Goal: Register for event/course

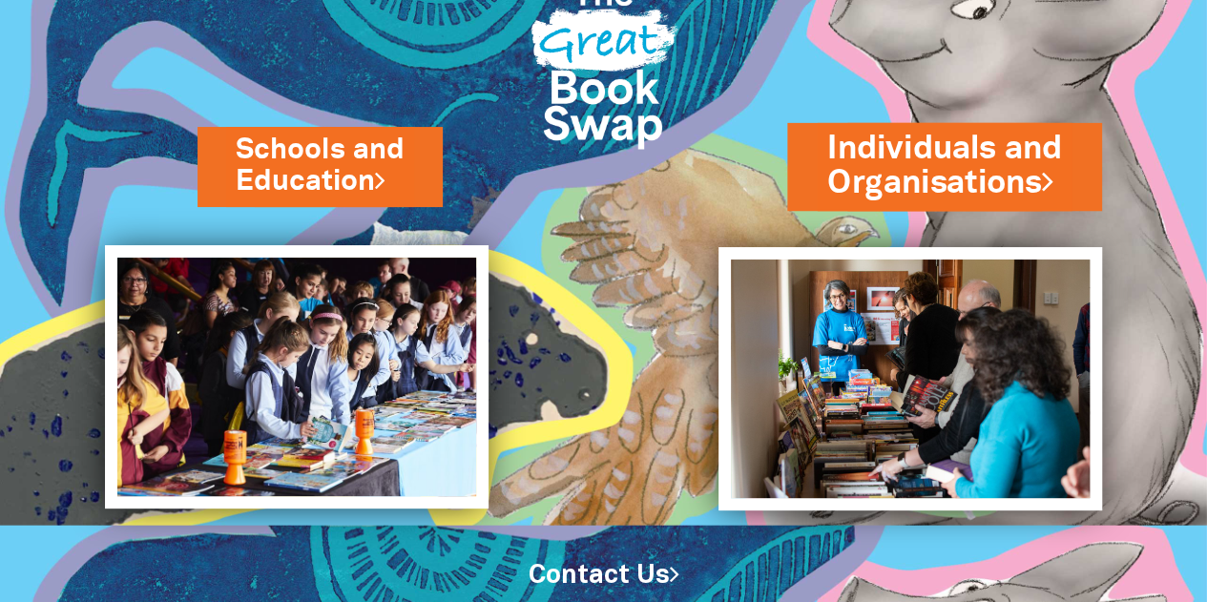
scroll to position [79, 0]
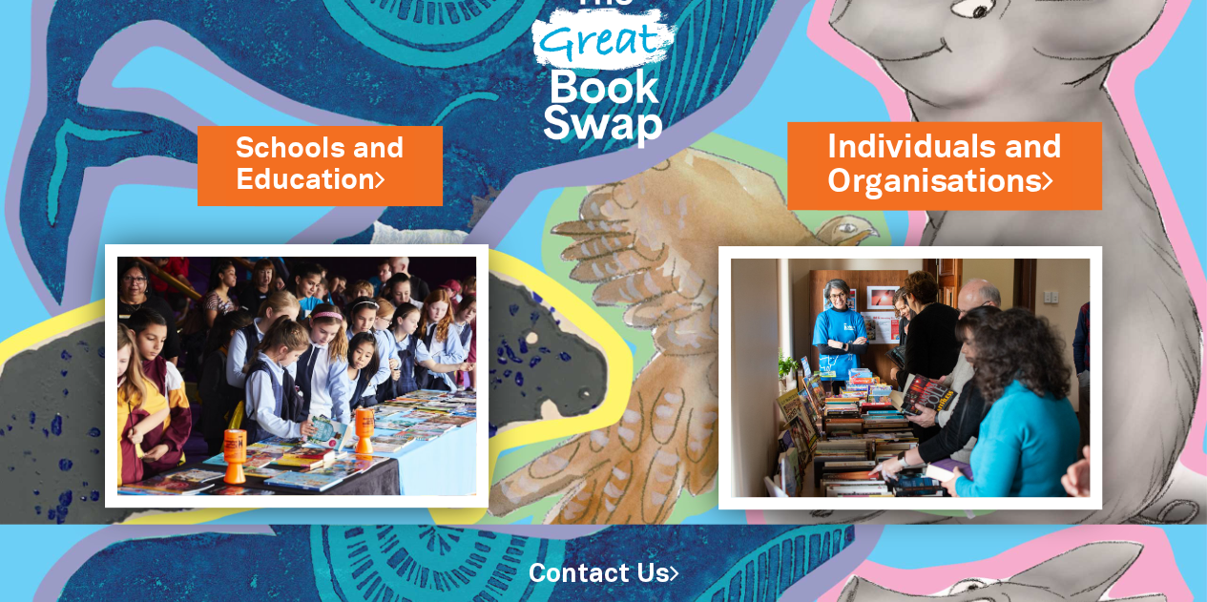
click at [964, 171] on link "Individuals and Organisations" at bounding box center [944, 165] width 235 height 80
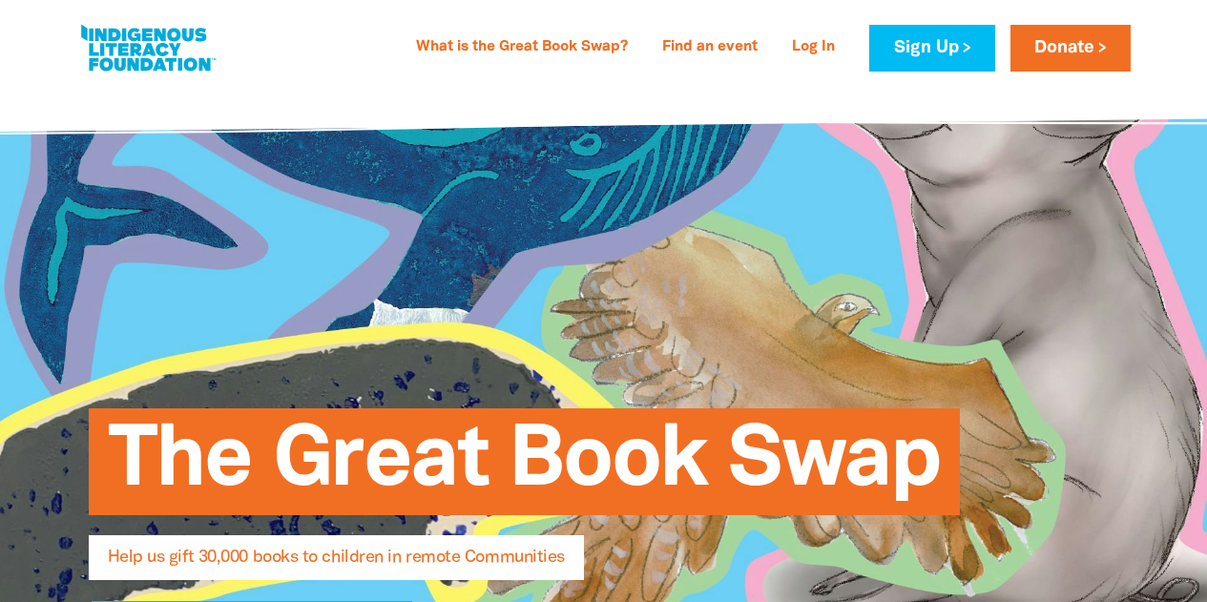
select select "AU"
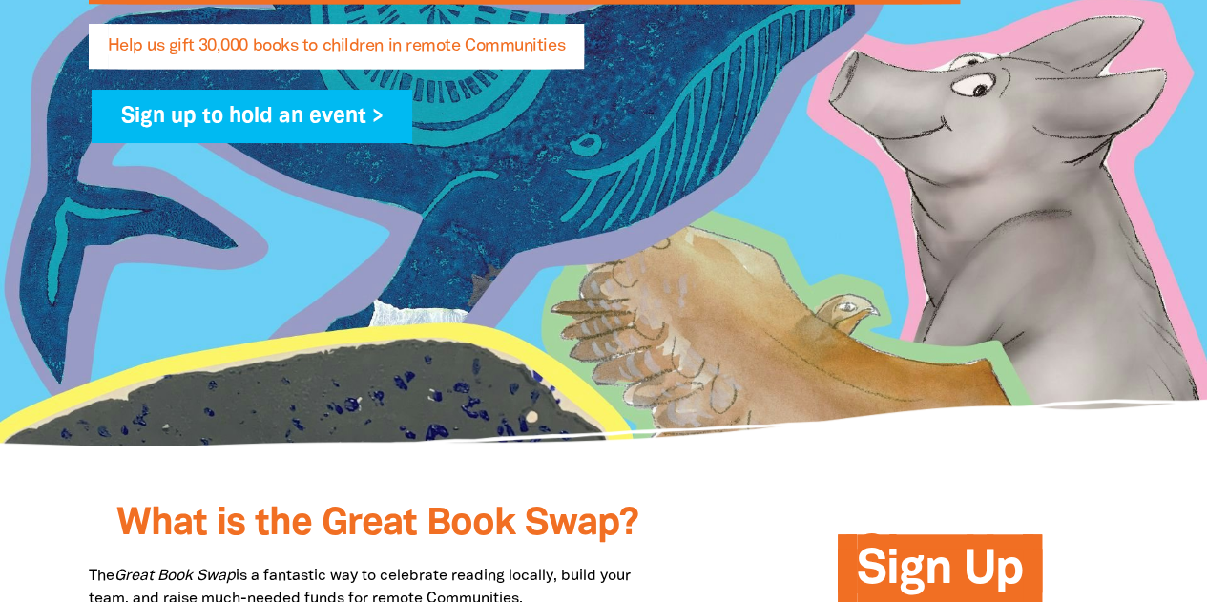
scroll to position [544, 0]
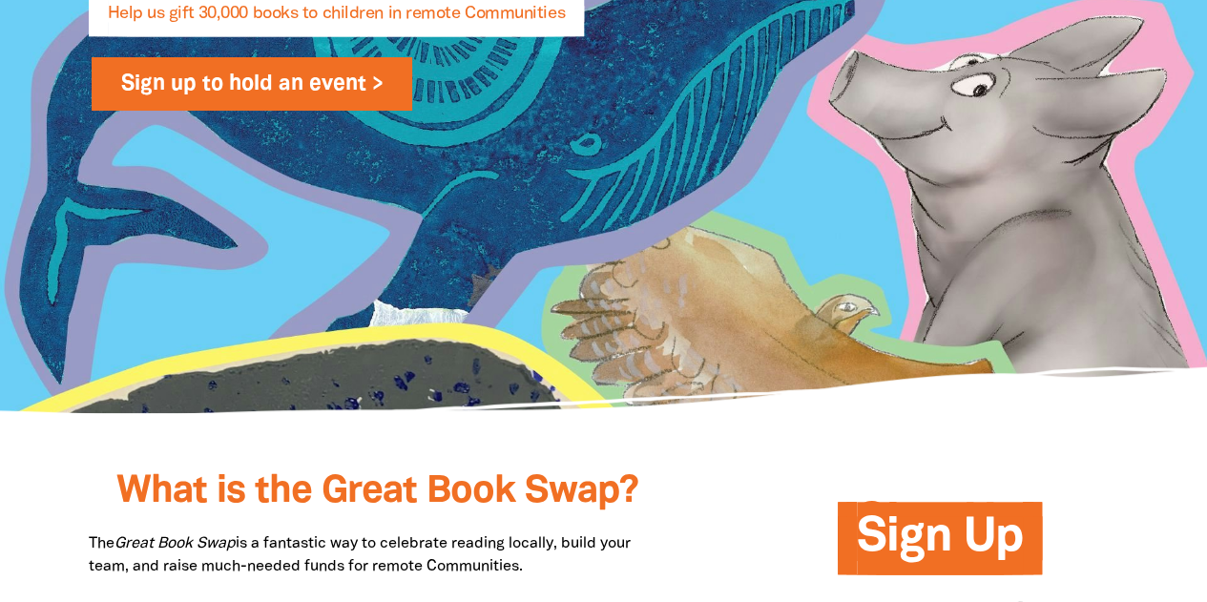
click at [354, 87] on link "Sign up to hold an event >" at bounding box center [253, 83] width 322 height 53
select select "AU"
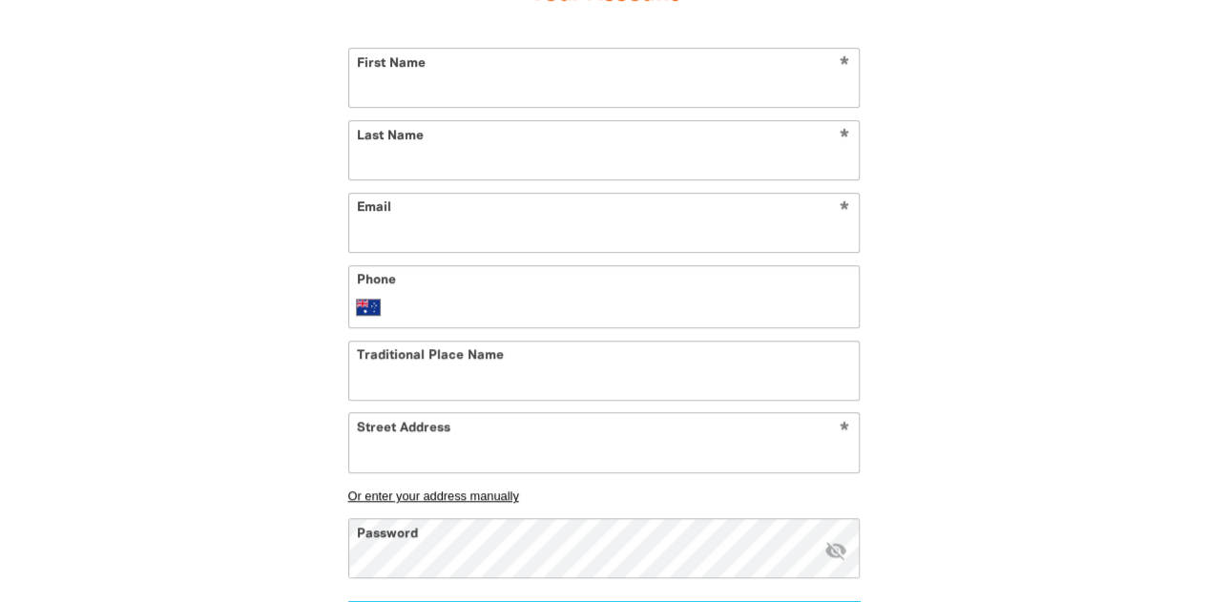
scroll to position [595, 0]
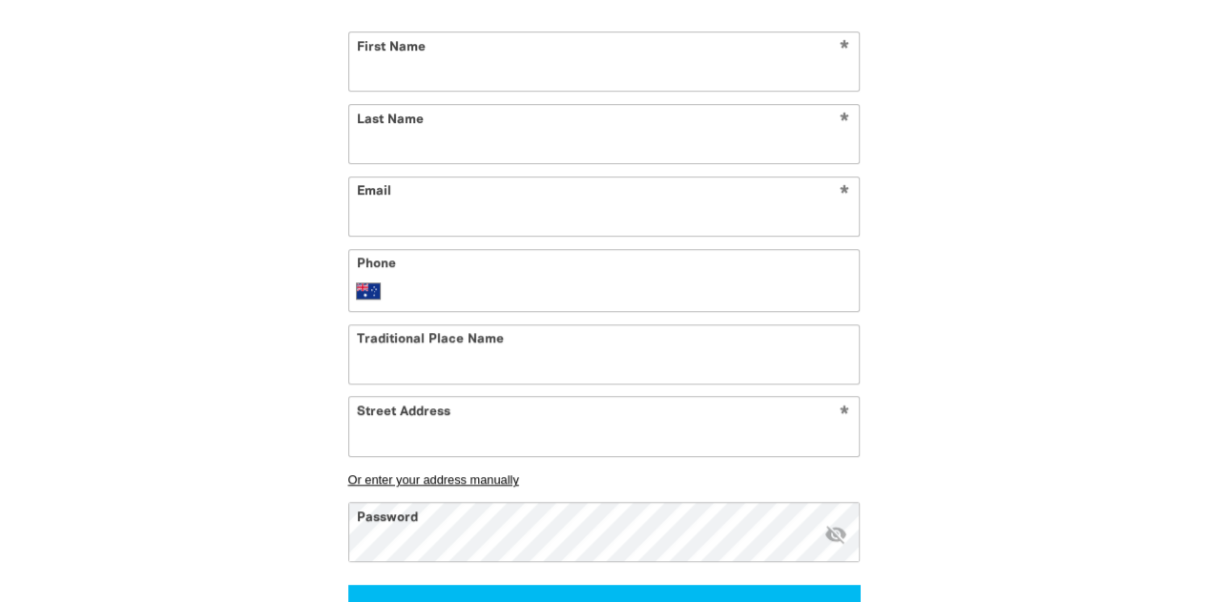
click at [710, 71] on input "First Name" at bounding box center [604, 61] width 510 height 58
type input "[PERSON_NAME]"
click at [517, 137] on input "Last Name" at bounding box center [604, 134] width 510 height 58
type input "[PERSON_NAME]"
click at [502, 201] on input "Email" at bounding box center [604, 206] width 510 height 58
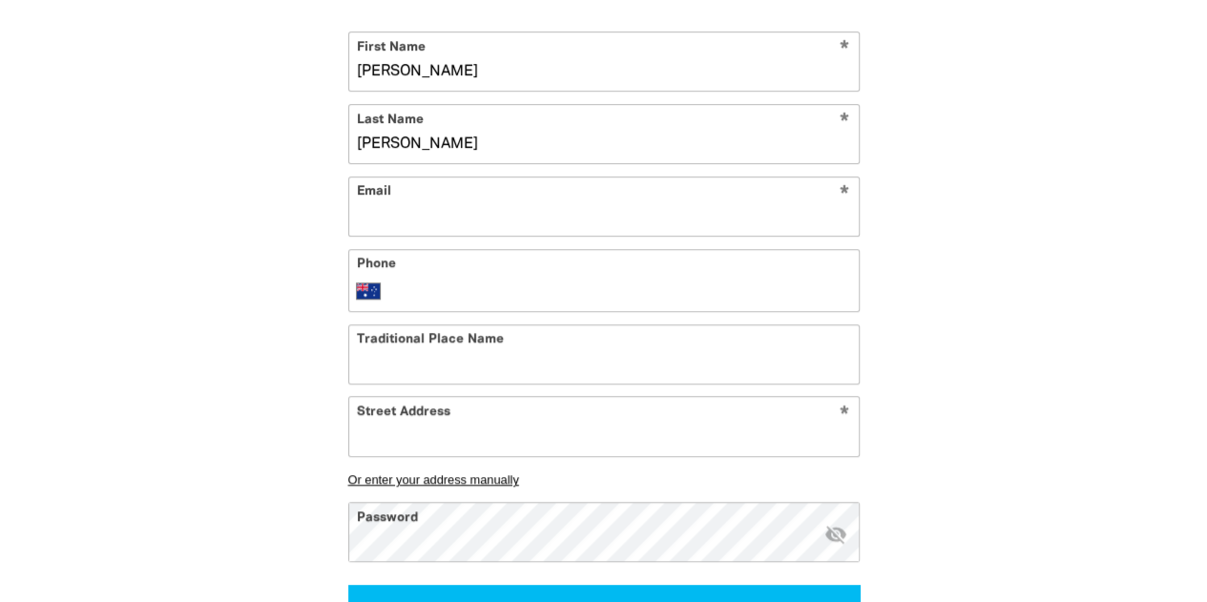
type input "[PERSON_NAME][DOMAIN_NAME][EMAIL_ADDRESS][PERSON_NAME][DOMAIN_NAME]"
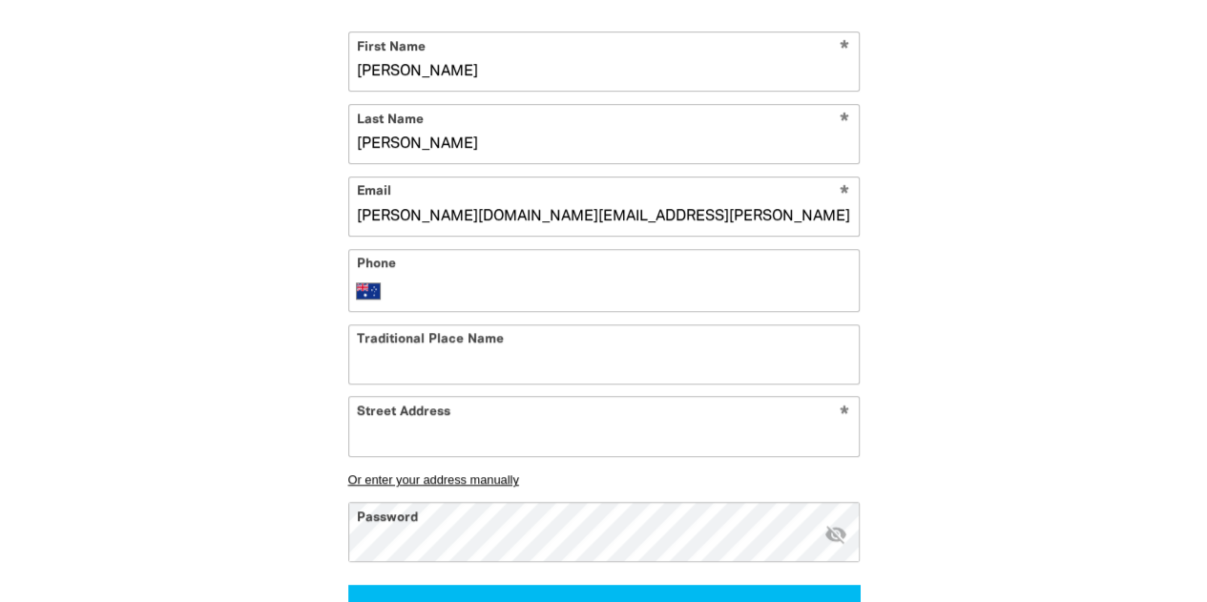
click at [540, 291] on input "Phone" at bounding box center [622, 291] width 455 height 23
type input "0418 866 283"
click at [589, 417] on input "Street Address" at bounding box center [604, 426] width 510 height 58
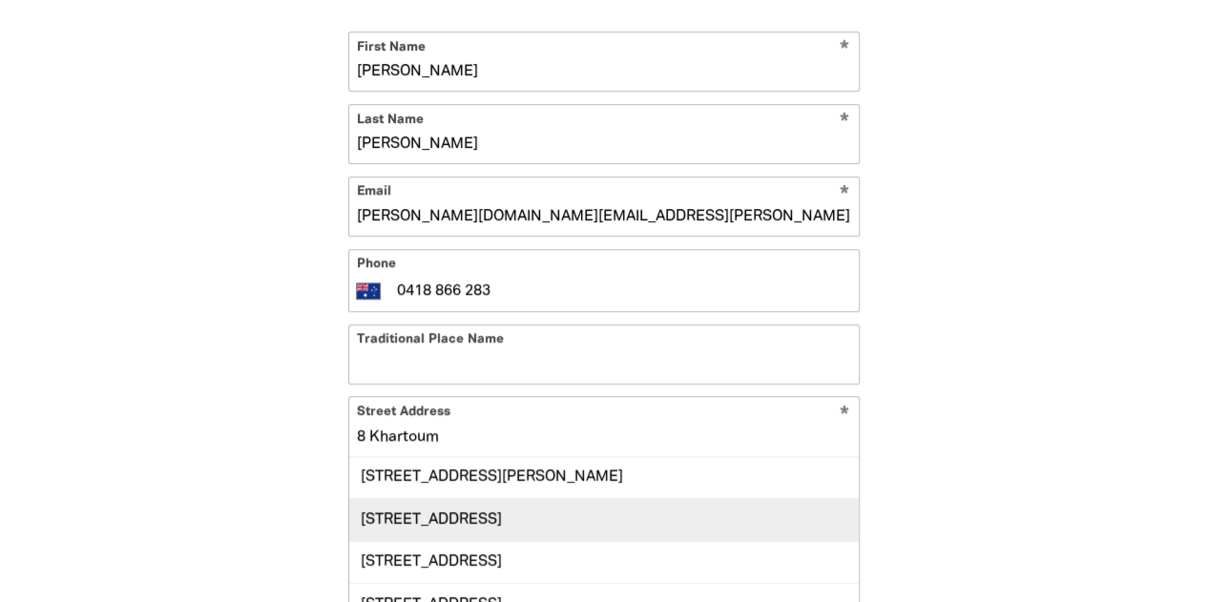
click at [602, 504] on div "[STREET_ADDRESS]" at bounding box center [604, 519] width 510 height 42
type input "[STREET_ADDRESS]"
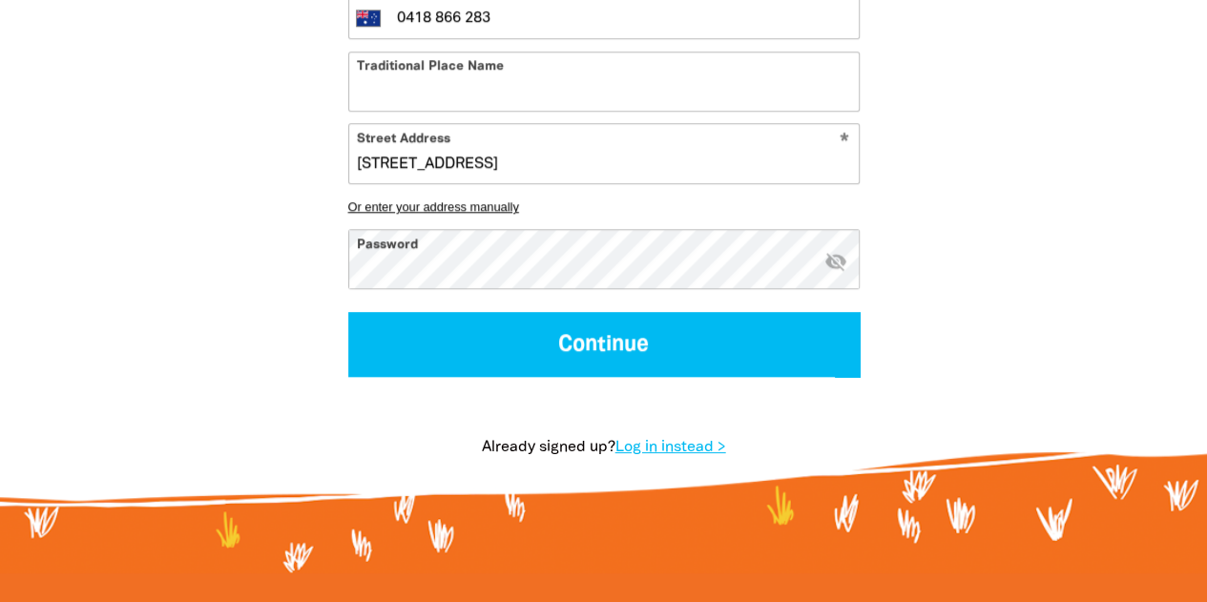
scroll to position [878, 0]
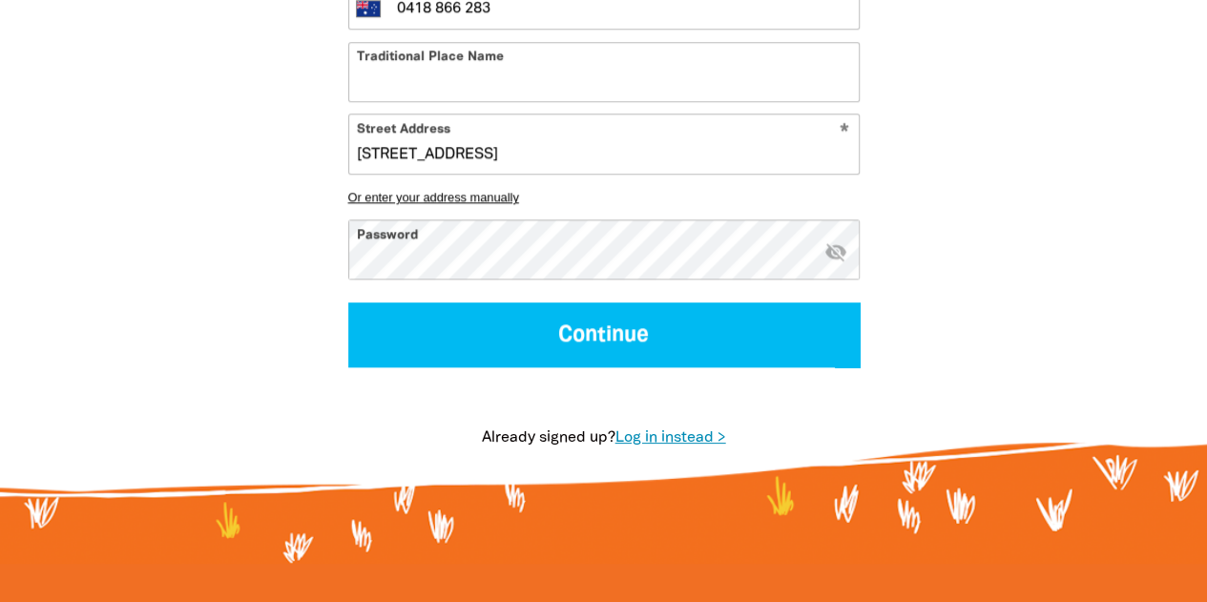
click at [668, 431] on link "Log in instead >" at bounding box center [670, 437] width 111 height 13
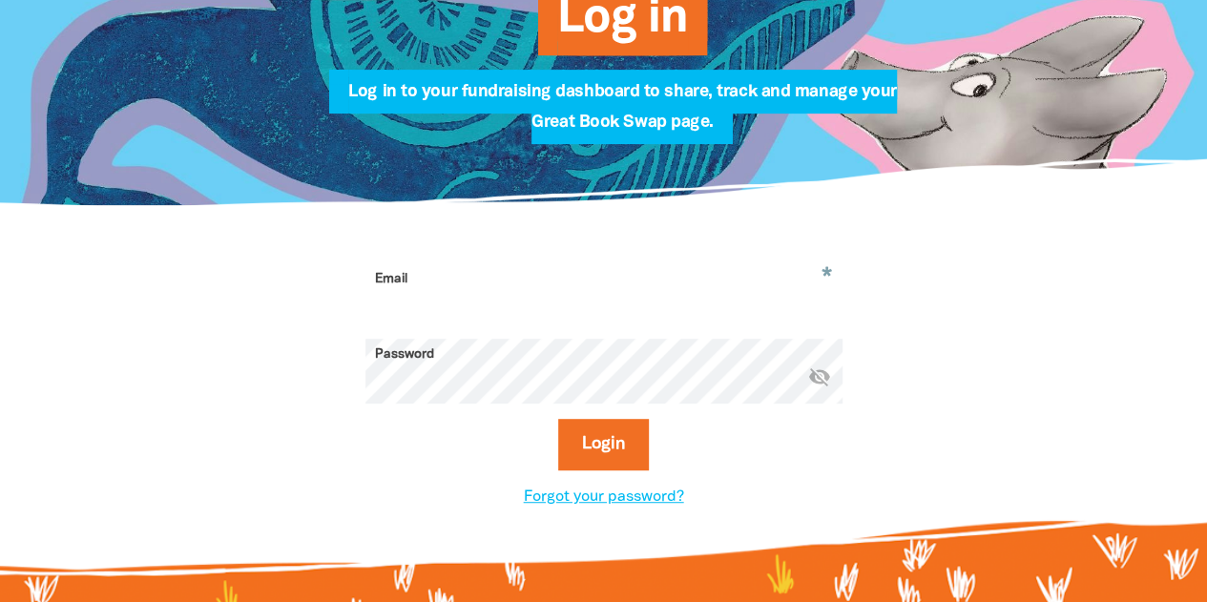
scroll to position [380, 0]
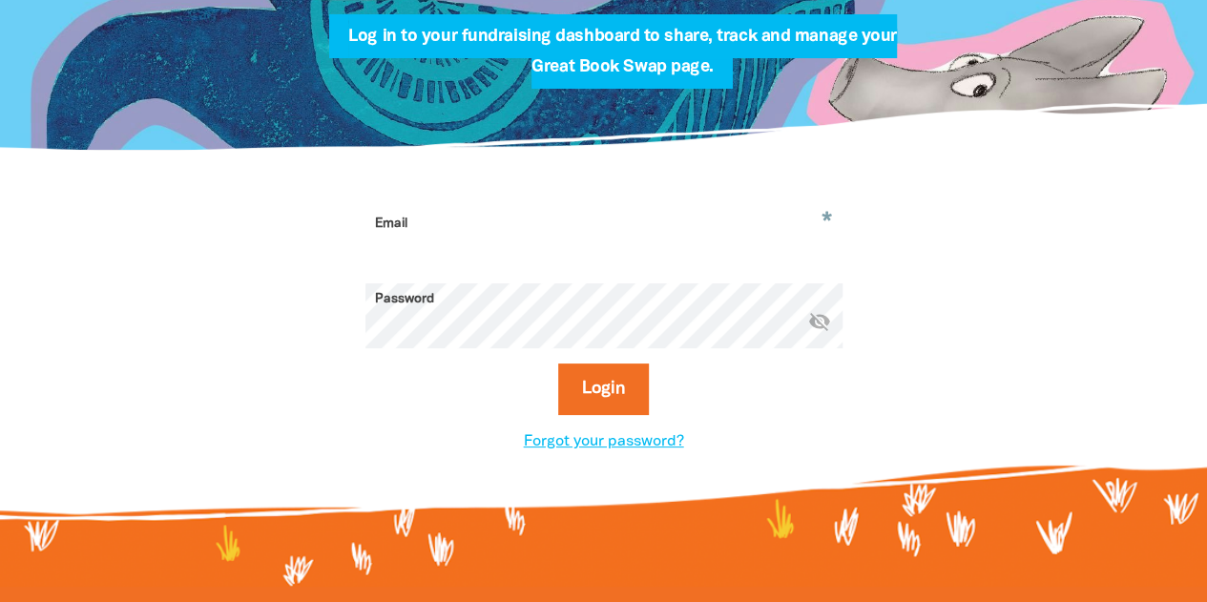
click at [687, 219] on input "Email" at bounding box center [603, 238] width 477 height 60
type input "emma.morgan.kw@upstream.com"
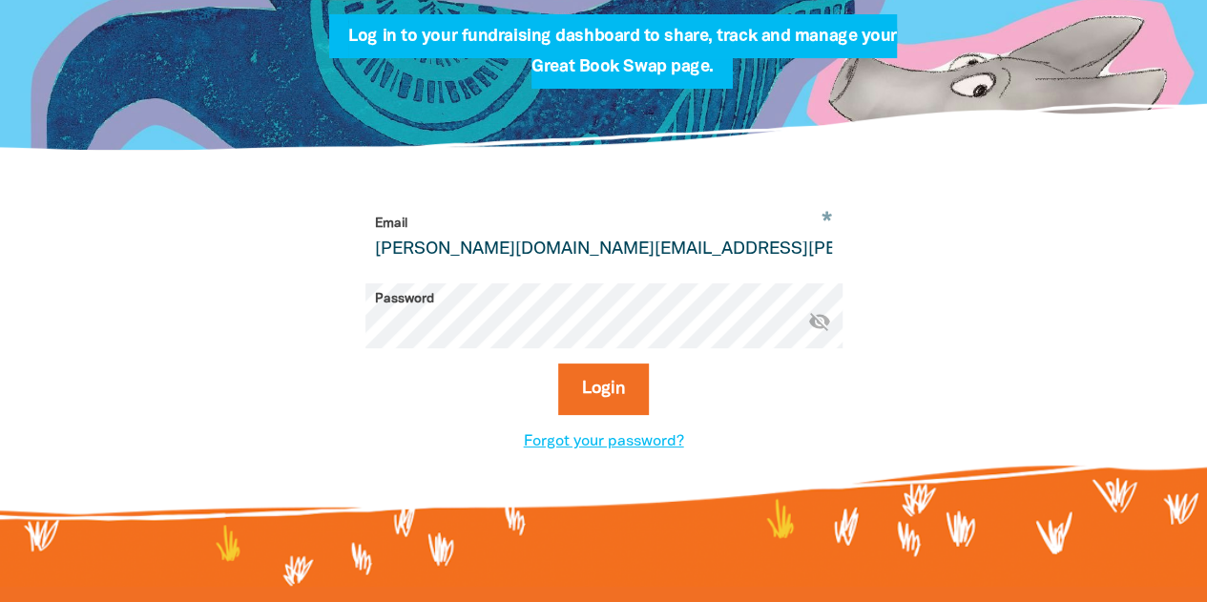
drag, startPoint x: 731, startPoint y: 242, endPoint x: 256, endPoint y: 289, distance: 477.5
click at [256, 289] on div "* Email emma.morgan.kw@upstream.com Password * visibility_off Login Forgot your…" at bounding box center [603, 330] width 725 height 245
type input "[PERSON_NAME][DOMAIN_NAME][EMAIL_ADDRESS][PERSON_NAME][DOMAIN_NAME]"
click at [606, 388] on button "Login" at bounding box center [603, 390] width 91 height 52
select select "AU"
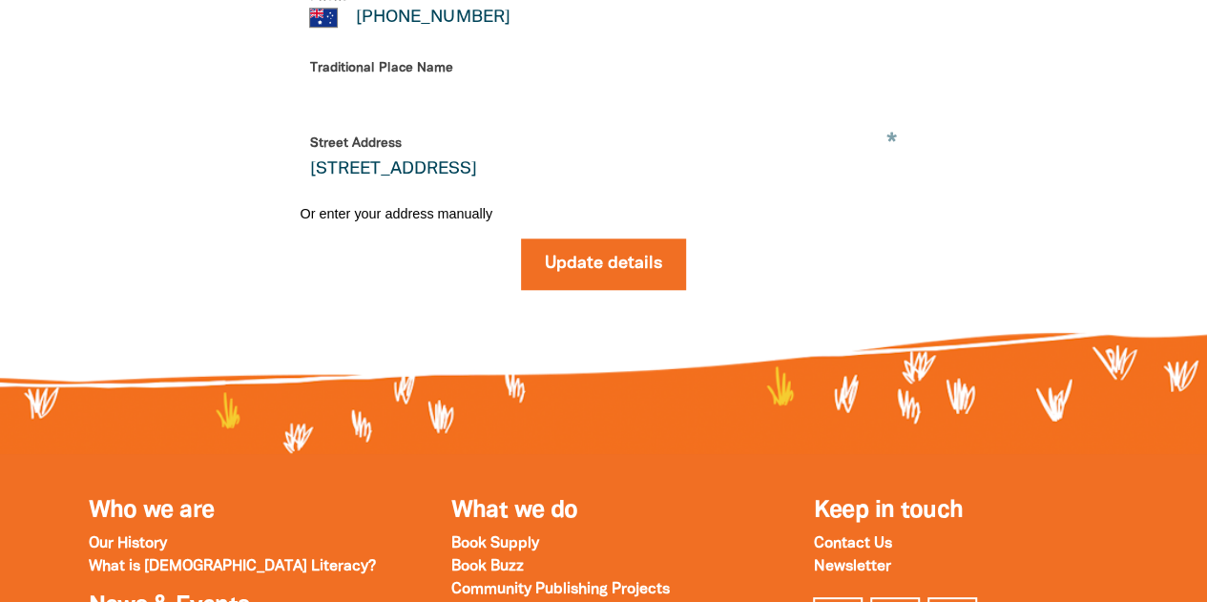
scroll to position [715, 0]
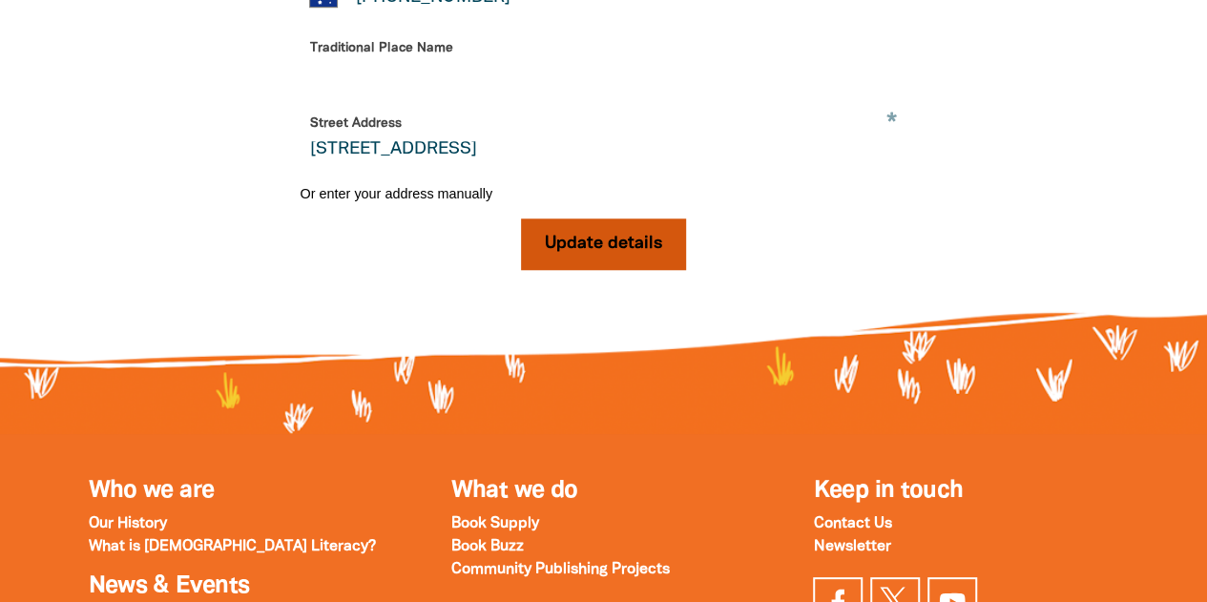
click at [607, 270] on button "Update details" at bounding box center [603, 245] width 165 height 52
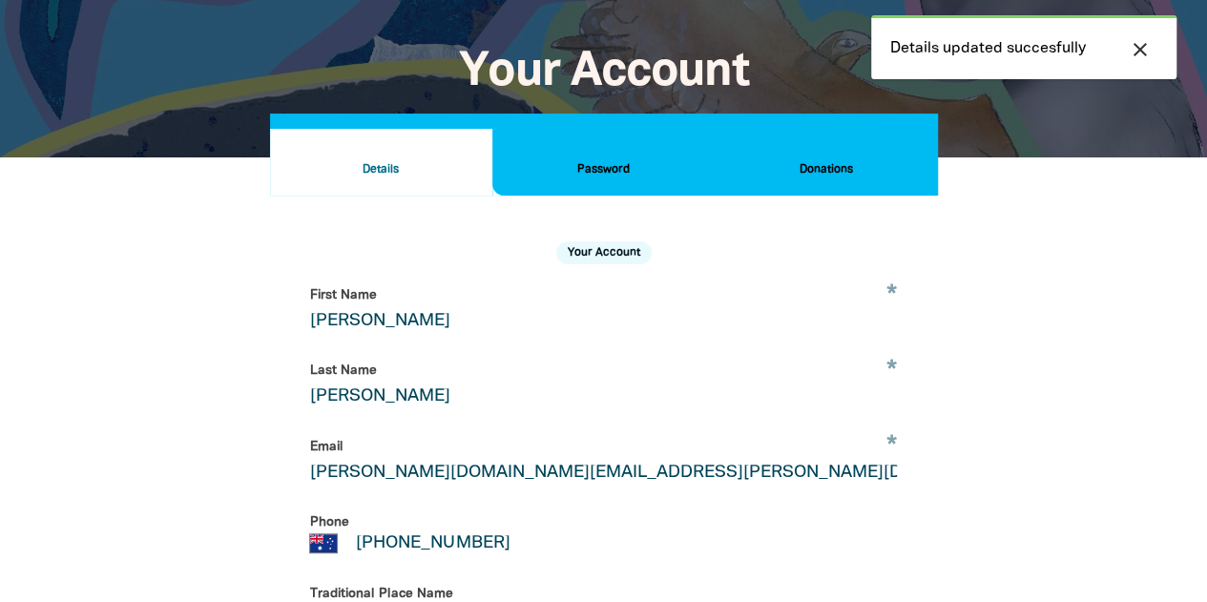
scroll to position [0, 0]
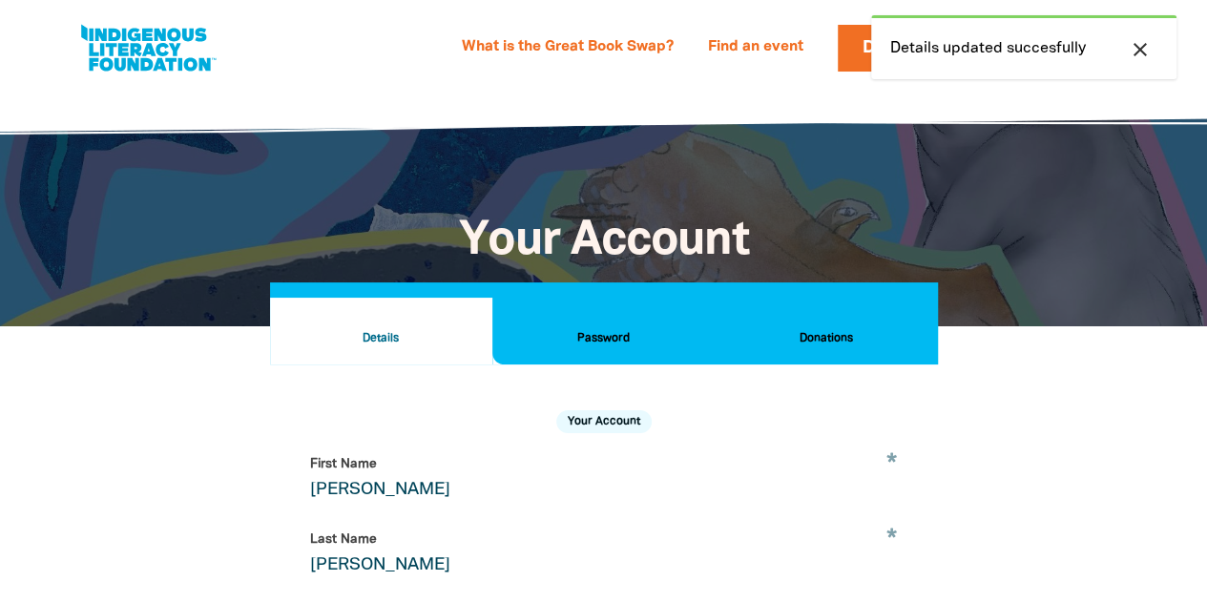
click at [815, 341] on h2 "Donations" at bounding box center [826, 338] width 192 height 21
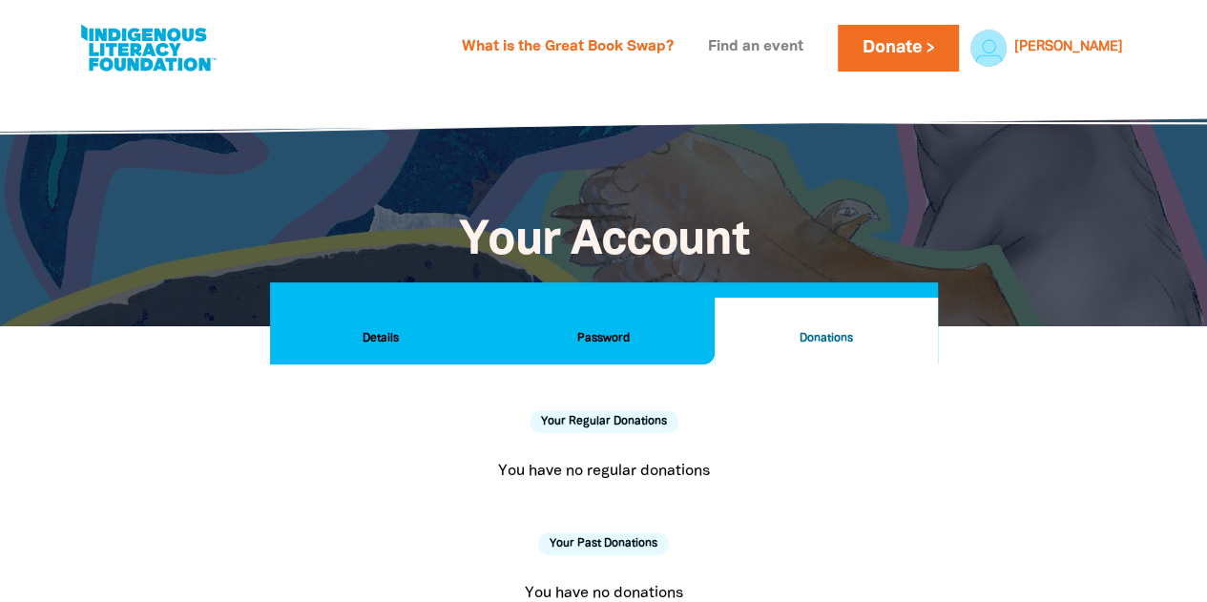
click at [812, 49] on link "Find an event" at bounding box center [756, 47] width 118 height 31
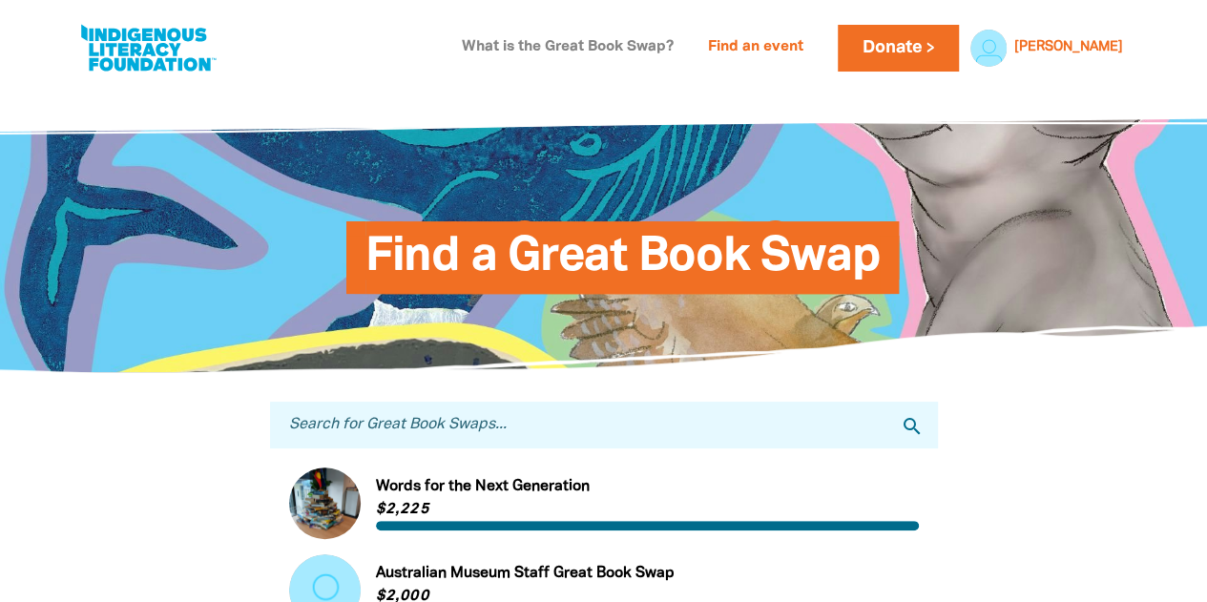
click at [685, 44] on link "What is the Great Book Swap?" at bounding box center [567, 47] width 235 height 31
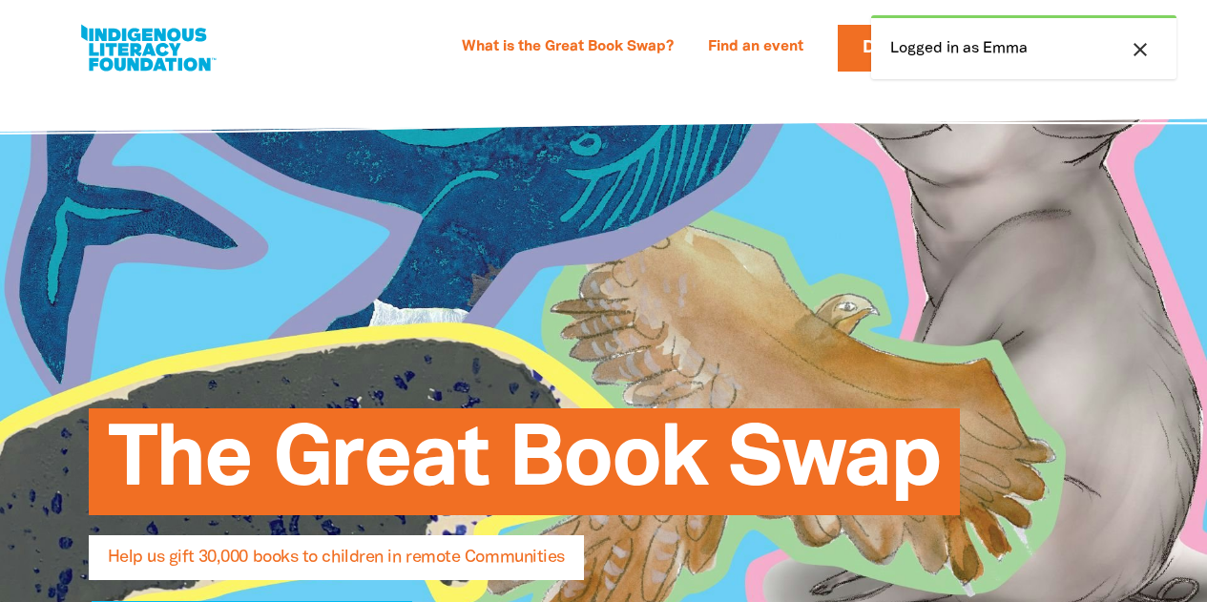
select select "AU"
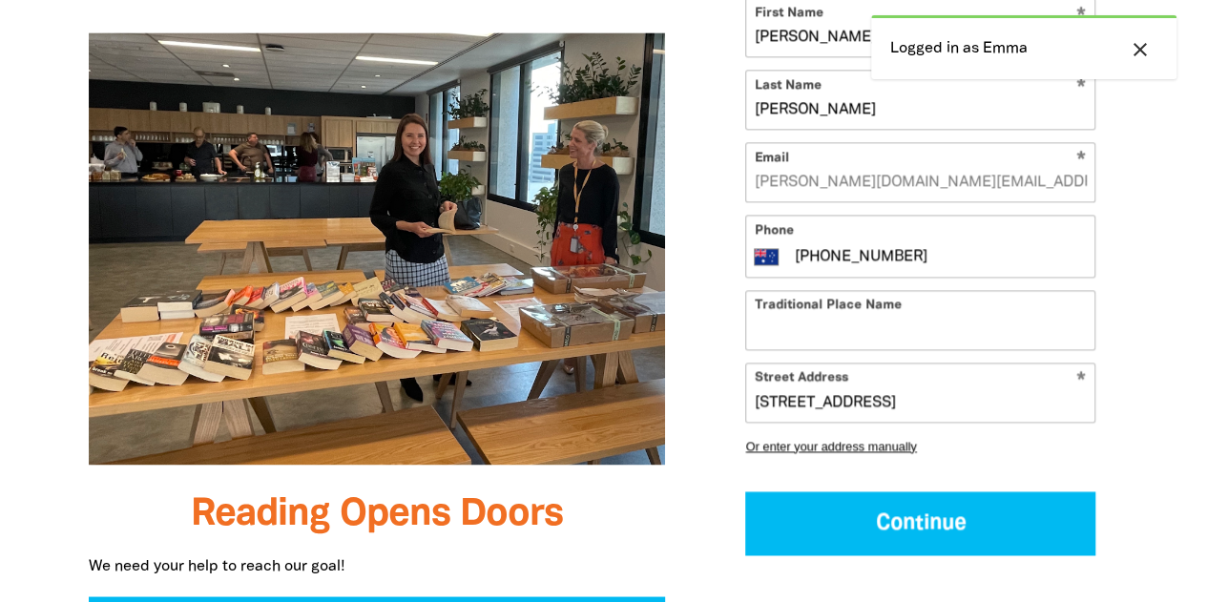
scroll to position [1389, 0]
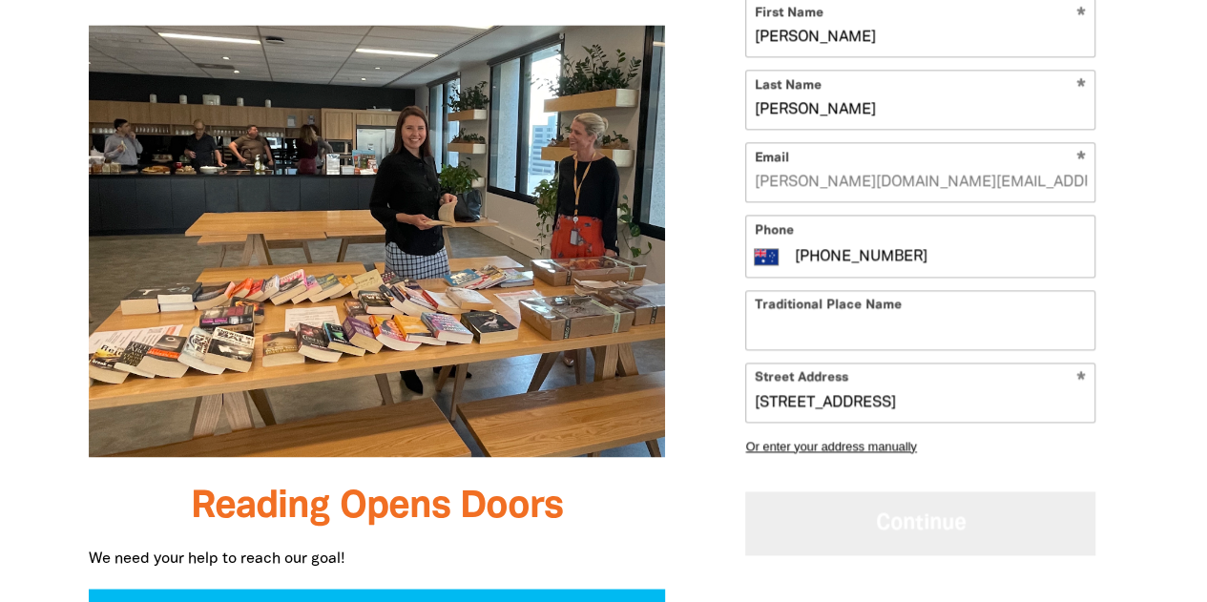
click at [905, 505] on button "Continue" at bounding box center [920, 523] width 350 height 64
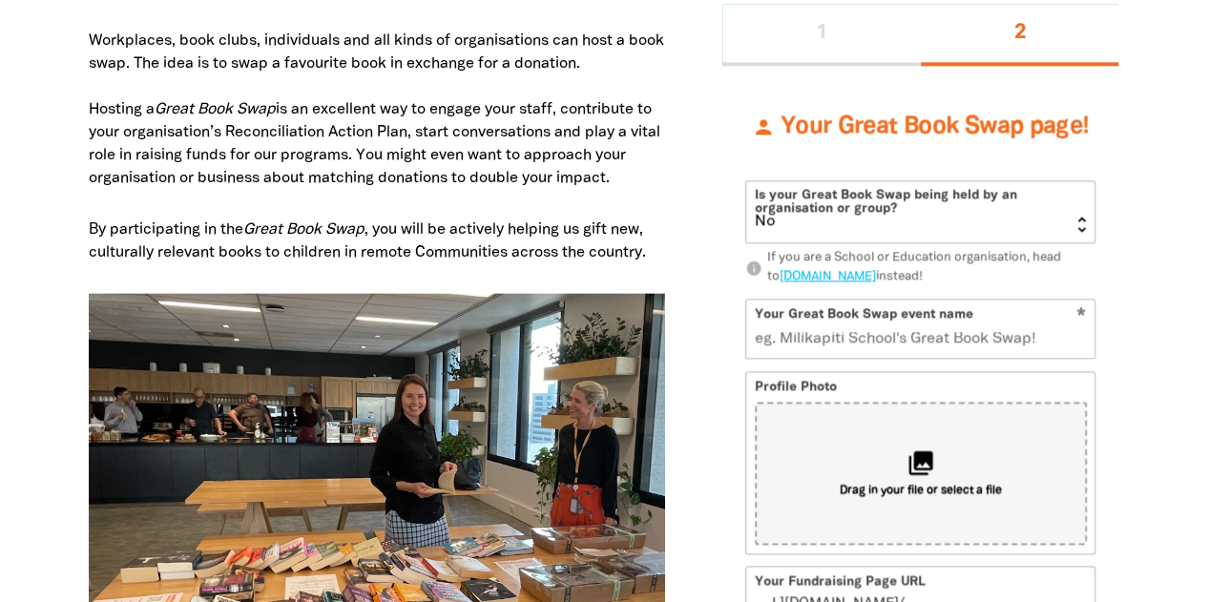
scroll to position [1107, 0]
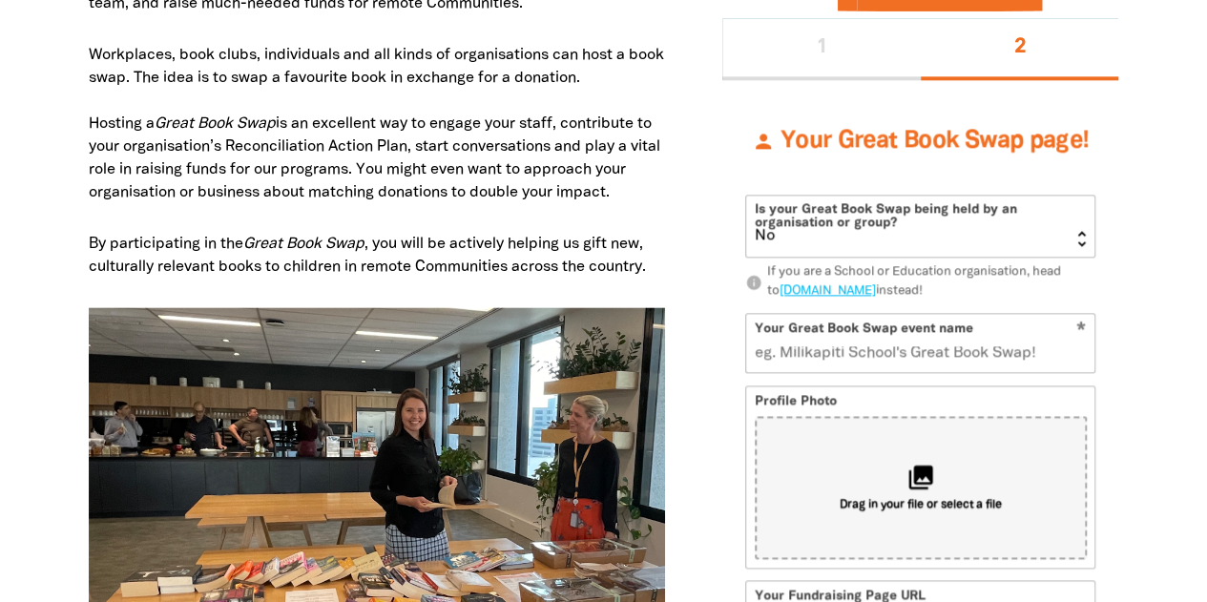
click at [1079, 234] on select "Yes No" at bounding box center [920, 226] width 348 height 61
select select "Yes"
click at [746, 196] on select "Yes No" at bounding box center [920, 226] width 348 height 61
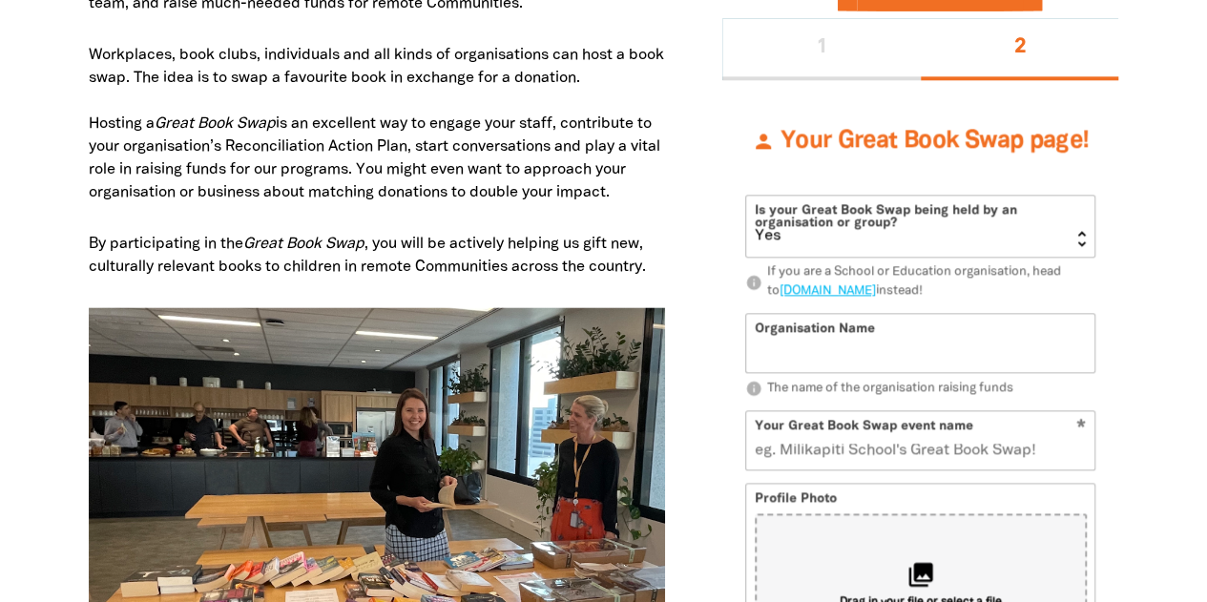
click at [1036, 374] on div "Organisation Name info The name of the organisation raising funds" at bounding box center [920, 355] width 350 height 85
click at [1027, 362] on input "Organisation Name" at bounding box center [920, 343] width 348 height 58
type input "FUJIFILM Business Innovation Australia"
click at [1020, 457] on input "Your Great Book Swap event name" at bounding box center [920, 440] width 348 height 58
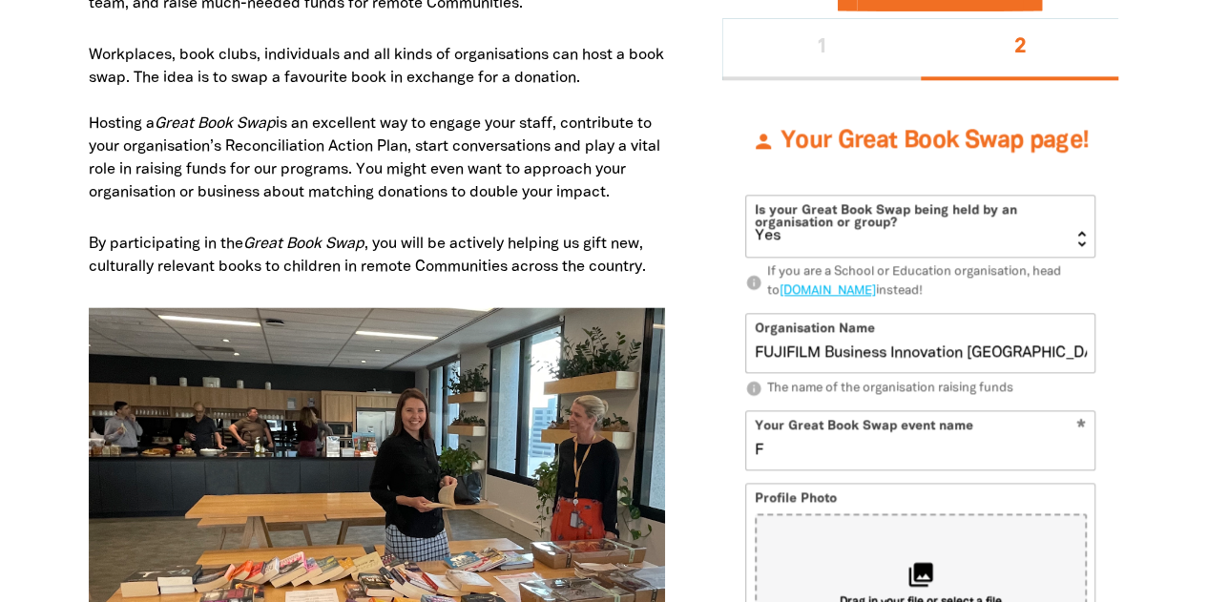
type input "FB"
type input "f"
type input "FBAU"
type input "fb"
type input "FBAU"
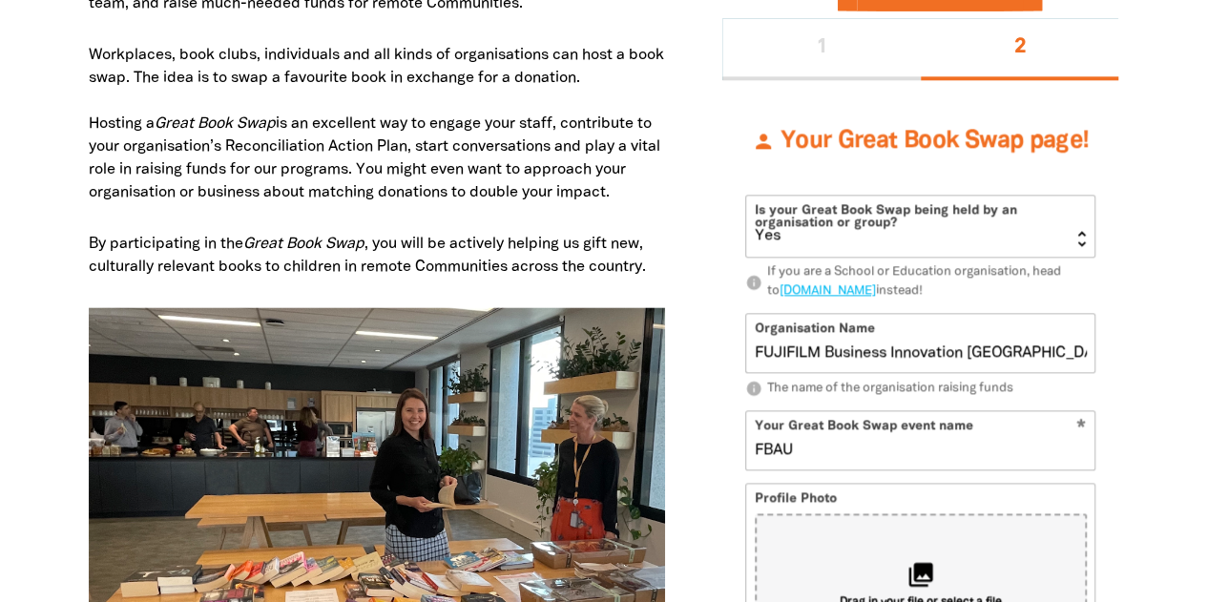
type input "fbau"
type input "FBAU 2025"
type input "fbau2025"
type input "FBAU 2025 Great Book Swap"
type input "fbau2025greatbookswap"
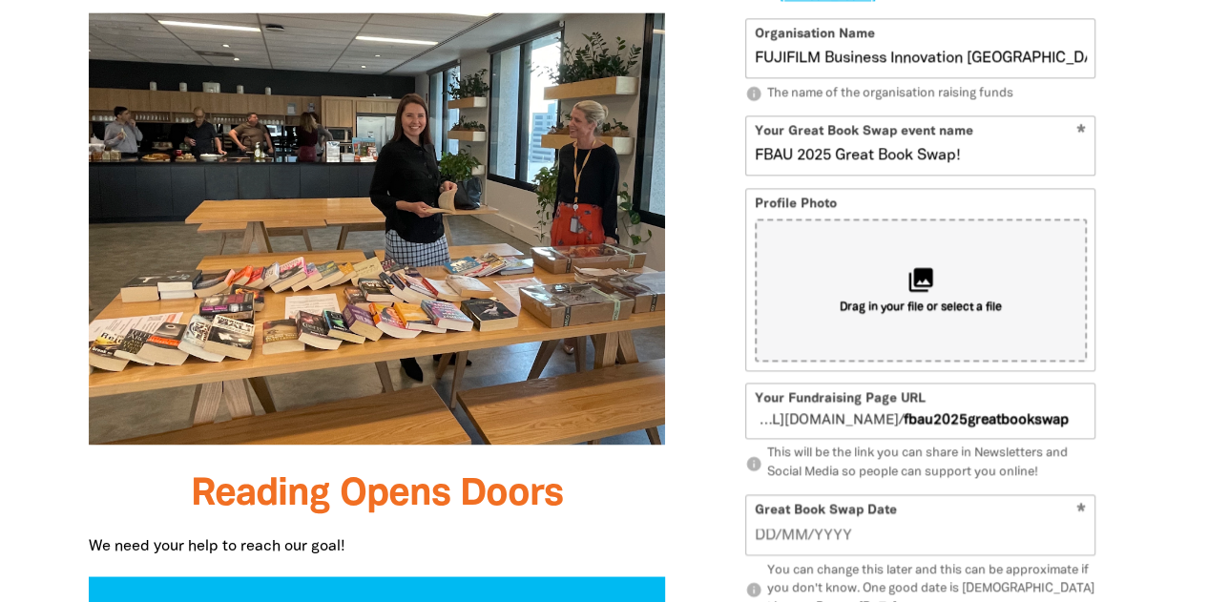
scroll to position [1410, 0]
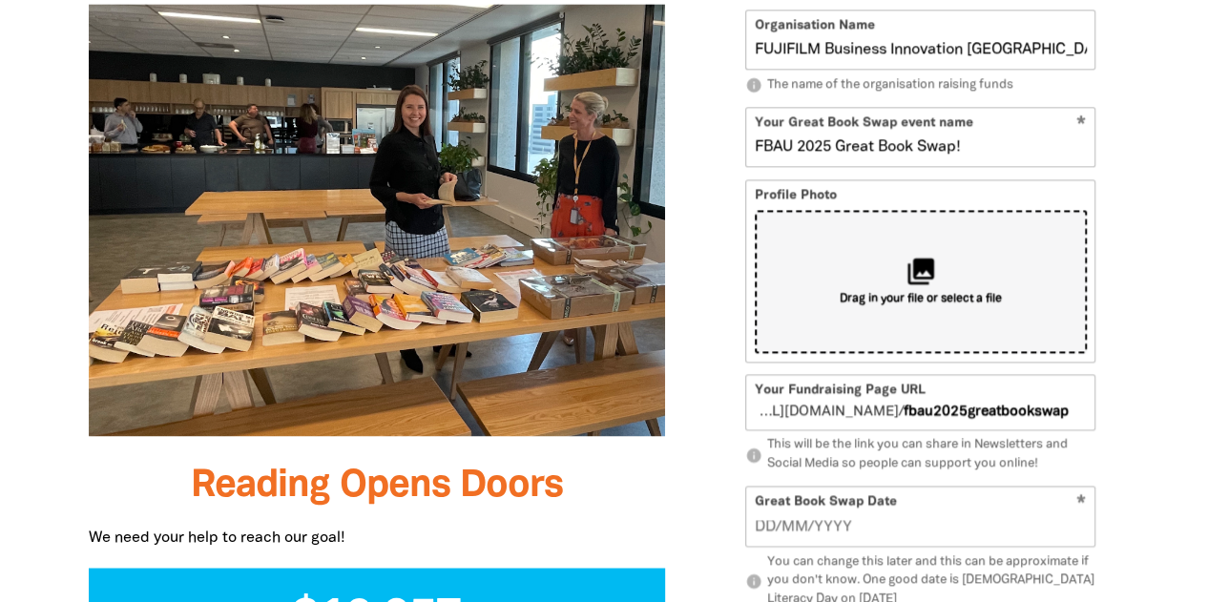
type input "FBAU 2025 Great Book Swap!"
click at [936, 271] on icon "collections" at bounding box center [920, 270] width 31 height 31
type input "C:\fakepath\FF_logo.png"
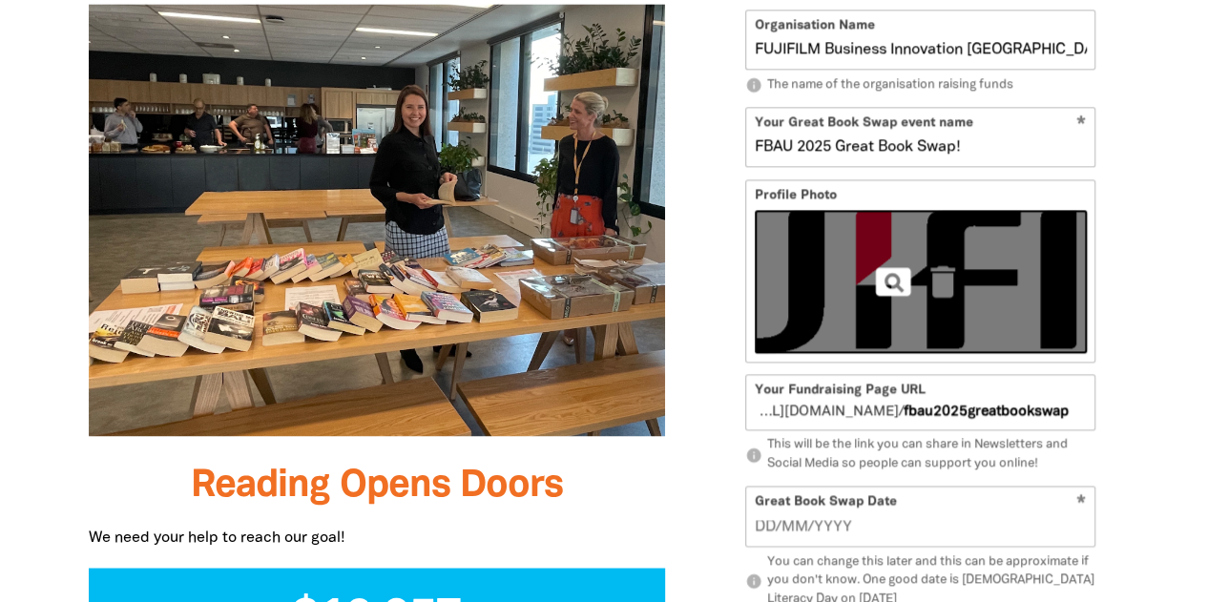
click at [899, 280] on icon "pageview" at bounding box center [893, 281] width 42 height 42
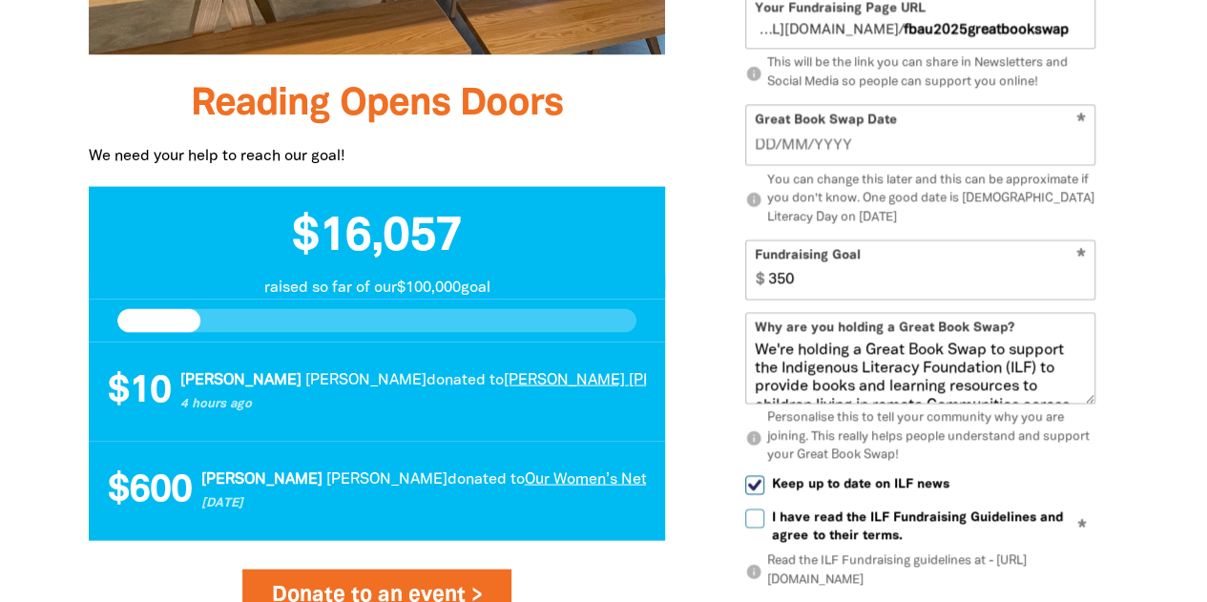
scroll to position [1824, 0]
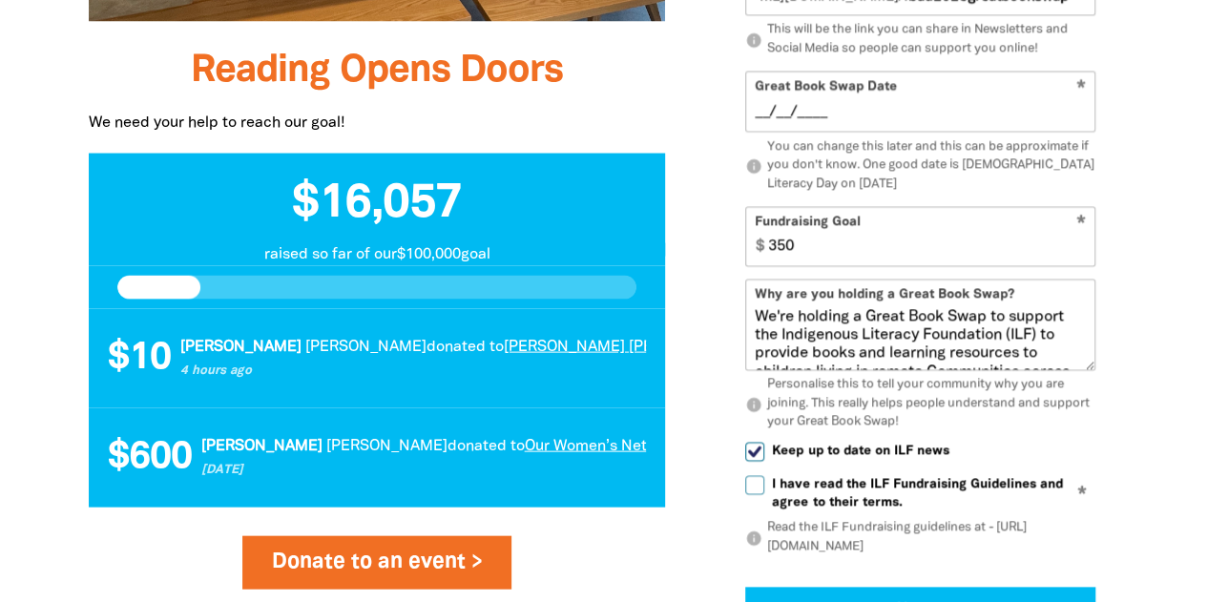
click at [1002, 119] on input "__/__/____" at bounding box center [921, 112] width 332 height 21
click at [782, 106] on input "3_/__/____" at bounding box center [921, 112] width 332 height 21
click at [768, 106] on input "3_/09/2025" at bounding box center [921, 112] width 332 height 21
type input "03/09/2025"
click at [1077, 241] on input "351" at bounding box center [927, 237] width 335 height 58
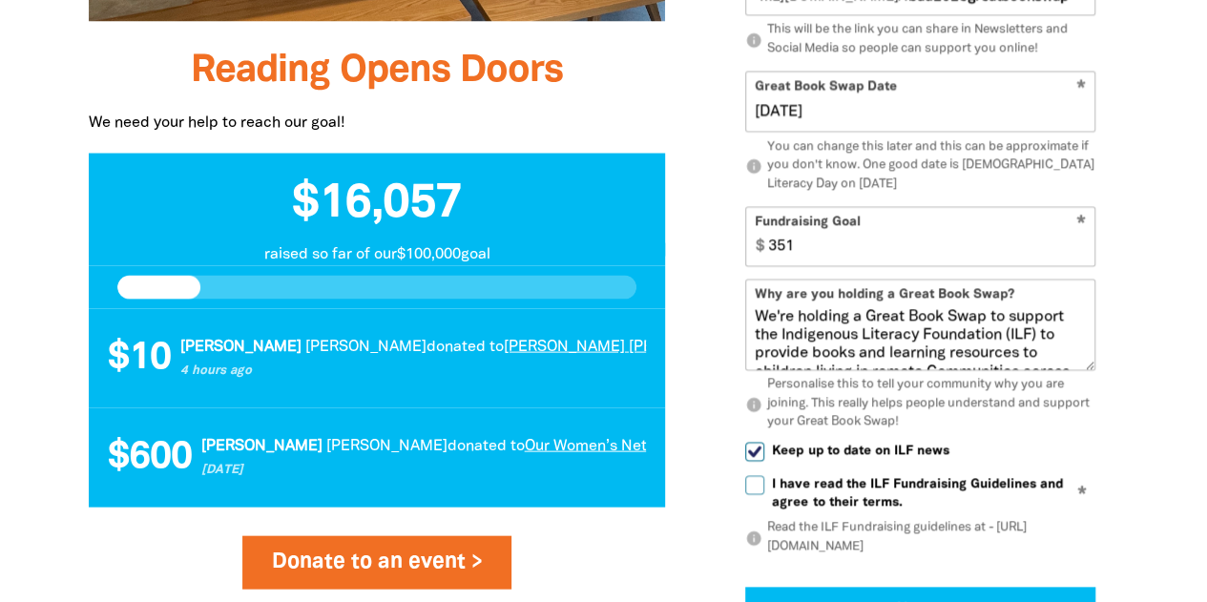
drag, startPoint x: 881, startPoint y: 249, endPoint x: 758, endPoint y: 218, distance: 127.1
click at [758, 218] on div "$ 351" at bounding box center [920, 237] width 348 height 58
type input "500"
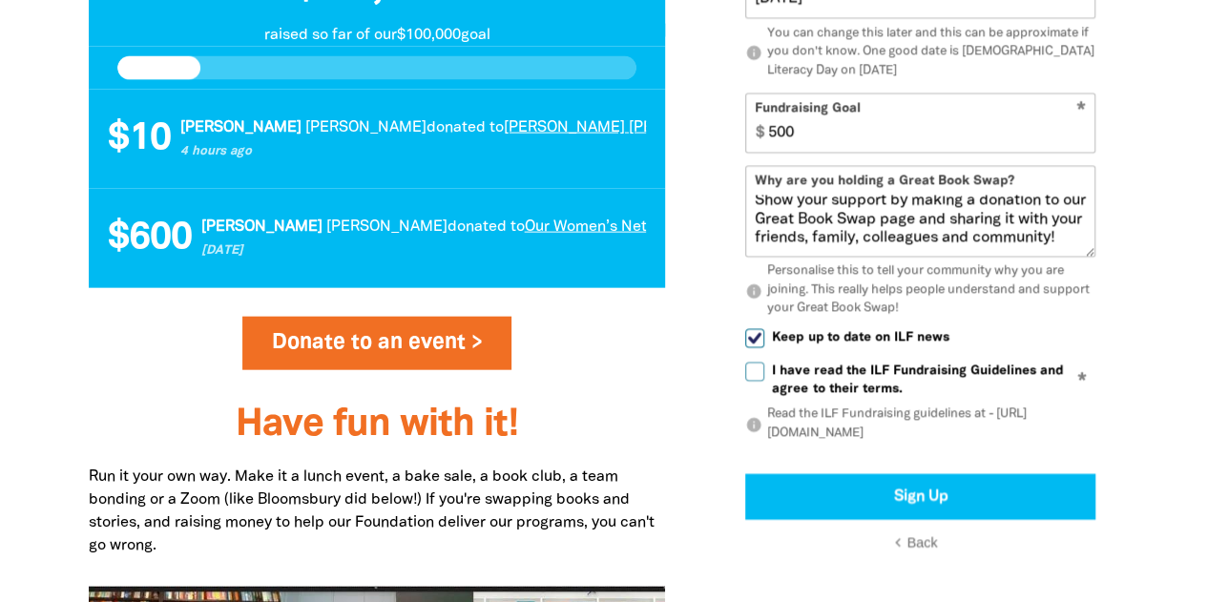
scroll to position [258, 0]
click at [760, 374] on input "I have read the ILF Fundraising Guidelines and agree to their terms." at bounding box center [754, 372] width 19 height 19
checkbox input "true"
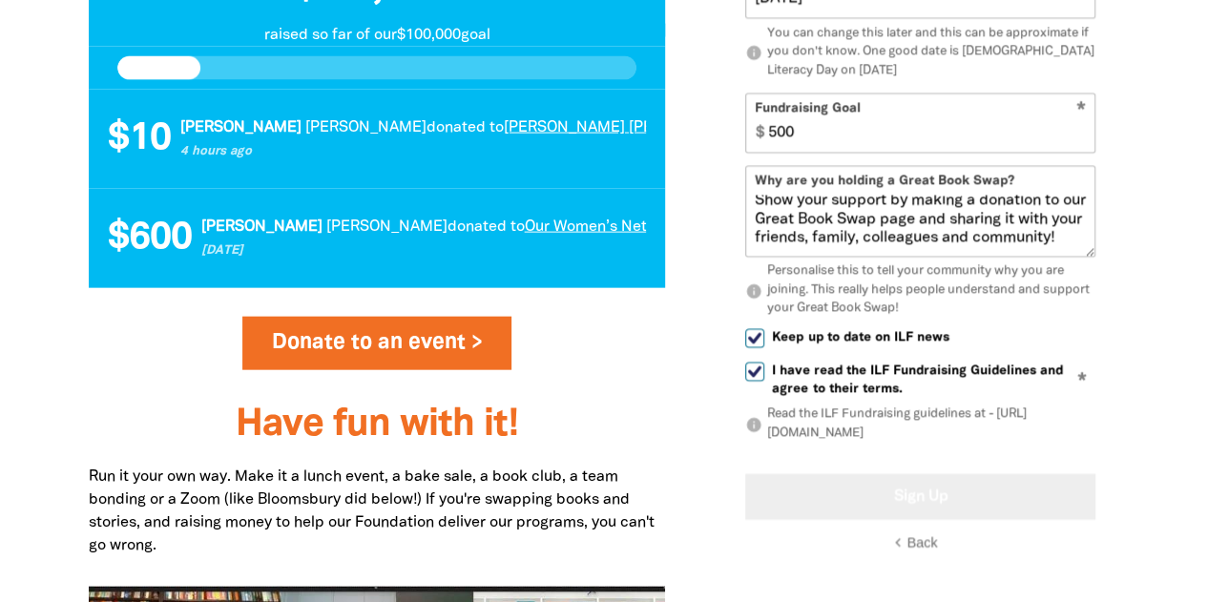
click at [929, 490] on button "Sign Up" at bounding box center [920, 497] width 350 height 46
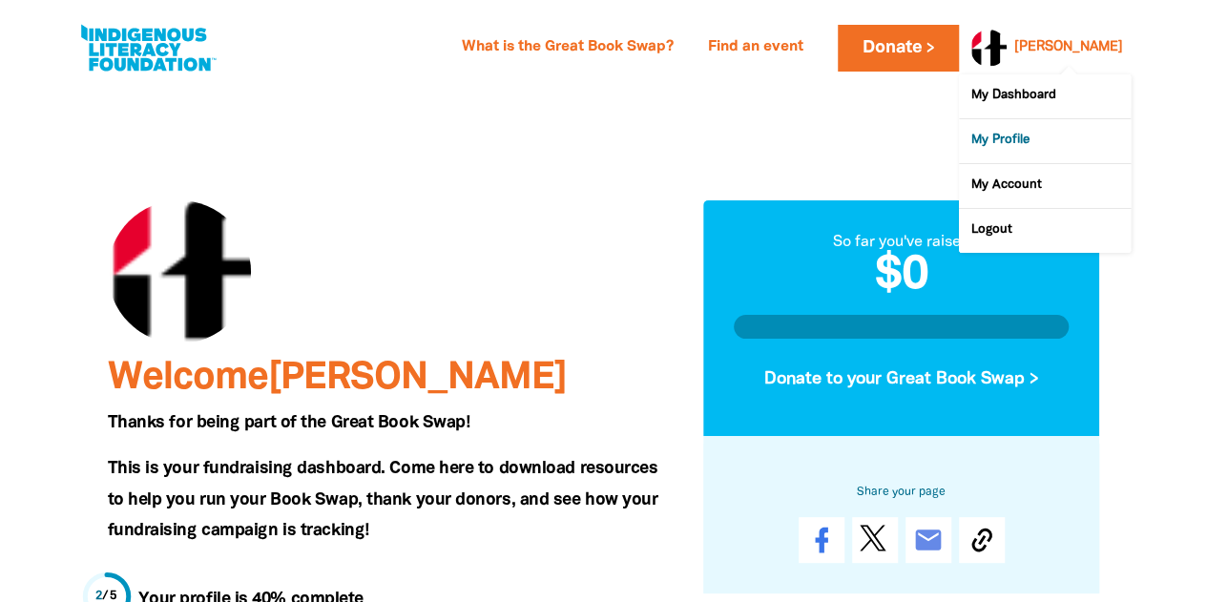
click at [1031, 133] on link "My Profile" at bounding box center [1045, 141] width 172 height 44
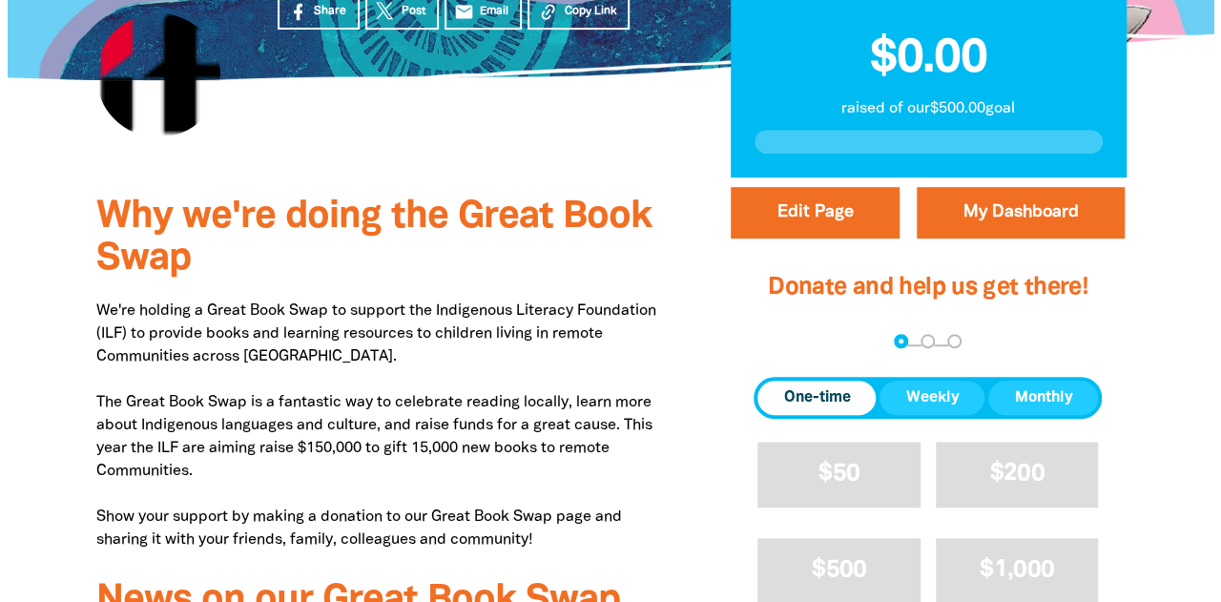
scroll to position [510, 0]
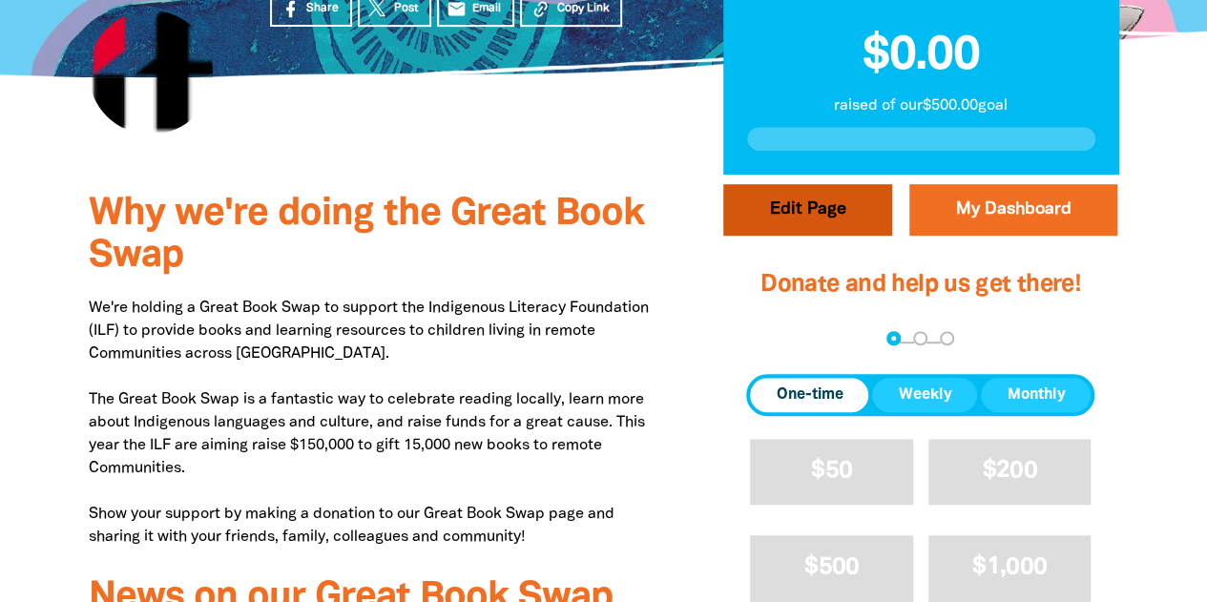
click at [833, 202] on button "Edit Page" at bounding box center [807, 210] width 169 height 52
select select "Yes"
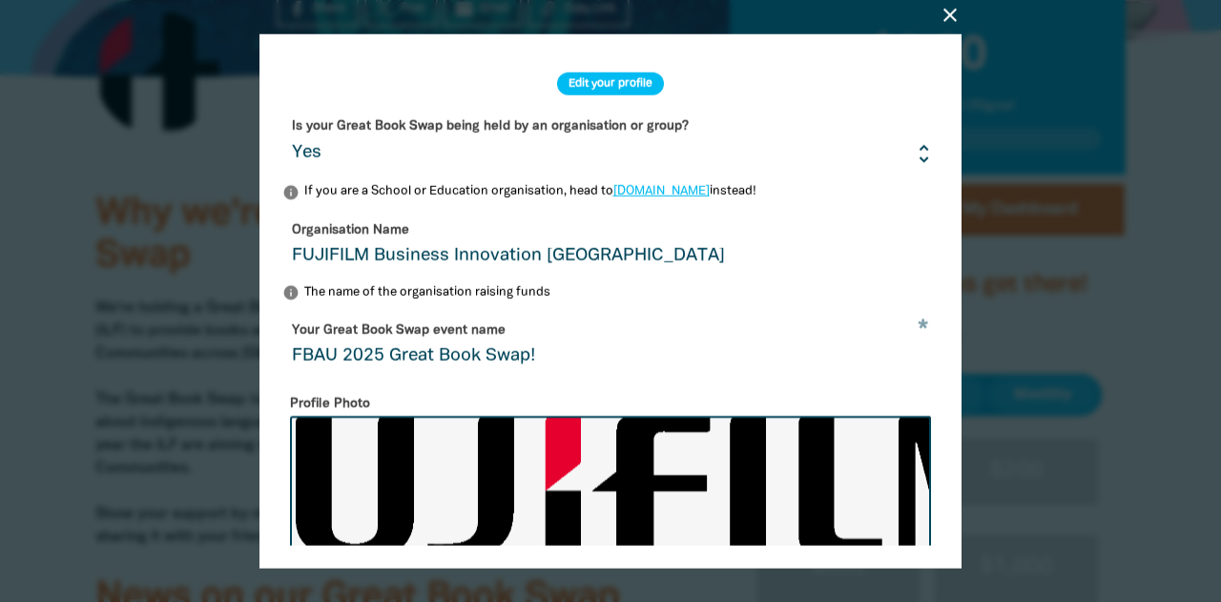
click at [623, 85] on h2 "Edit your profile" at bounding box center [610, 83] width 107 height 23
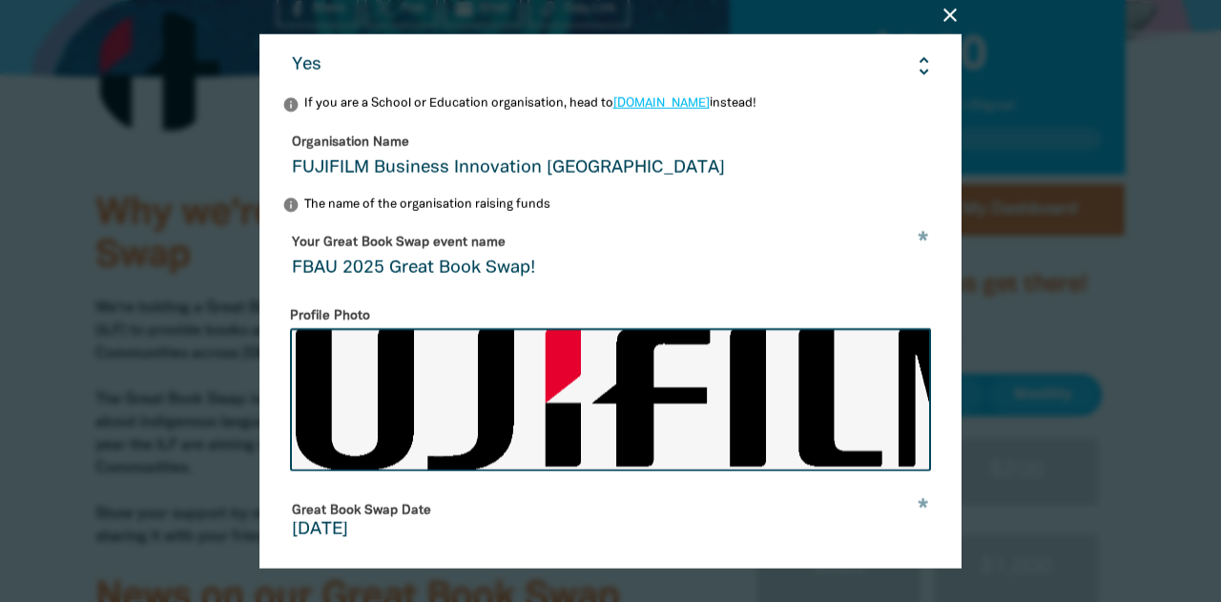
scroll to position [125, 0]
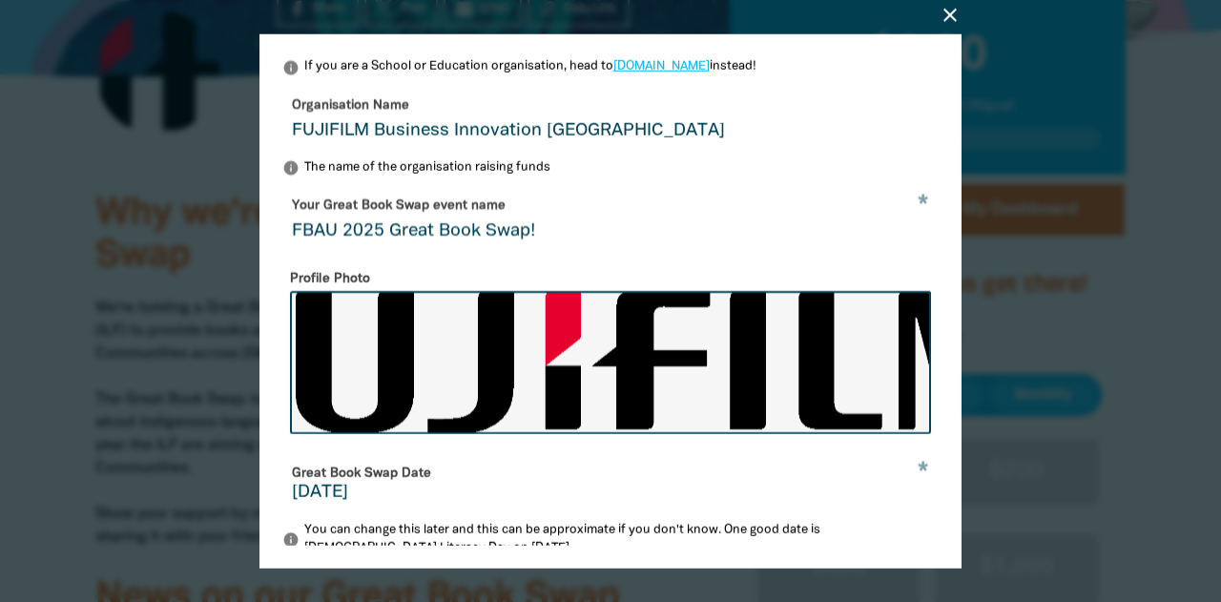
click at [525, 243] on input "FBAU 2025 Great Book Swap!" at bounding box center [610, 220] width 656 height 60
drag, startPoint x: 342, startPoint y: 238, endPoint x: 305, endPoint y: 228, distance: 37.5
click at [305, 228] on input "FBAU 2025 Great Book Swap!" at bounding box center [610, 220] width 656 height 60
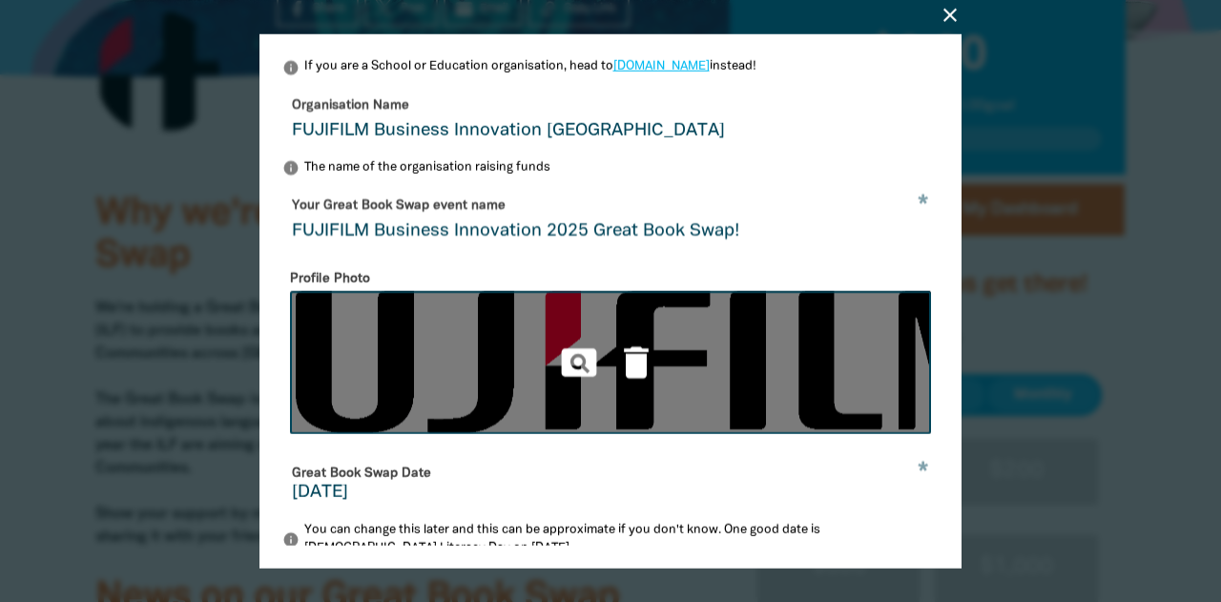
type input "FUJIFILM Business Innovation 2025 Great Book Swap!"
click at [628, 367] on icon "delete" at bounding box center [636, 363] width 42 height 42
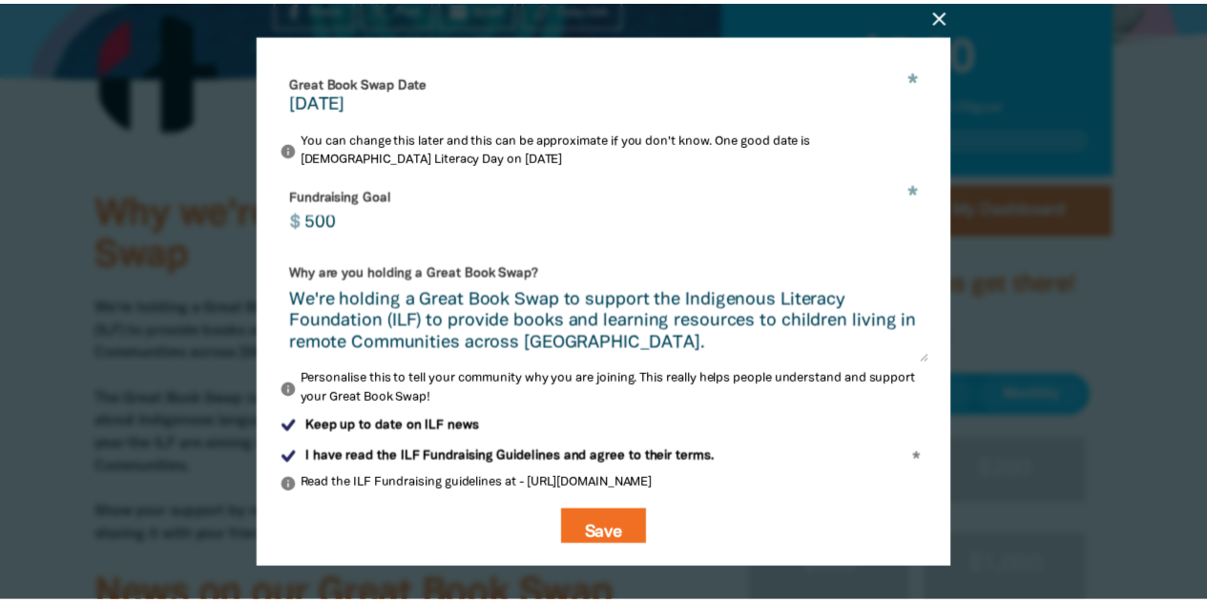
scroll to position [548, 0]
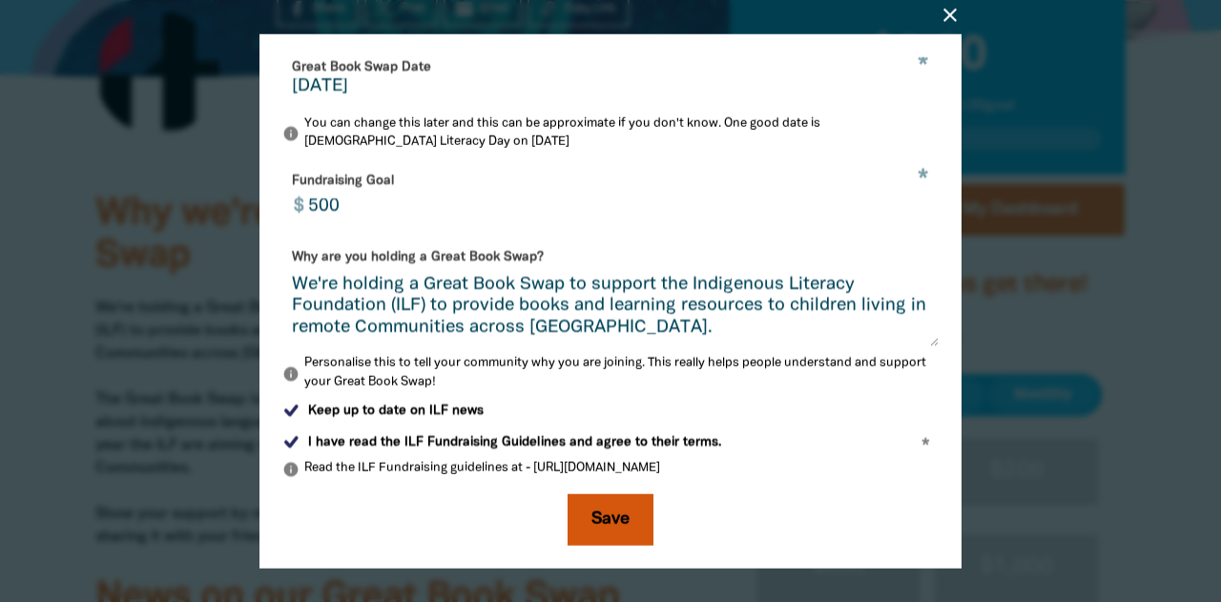
click at [589, 505] on button "Save" at bounding box center [611, 520] width 86 height 52
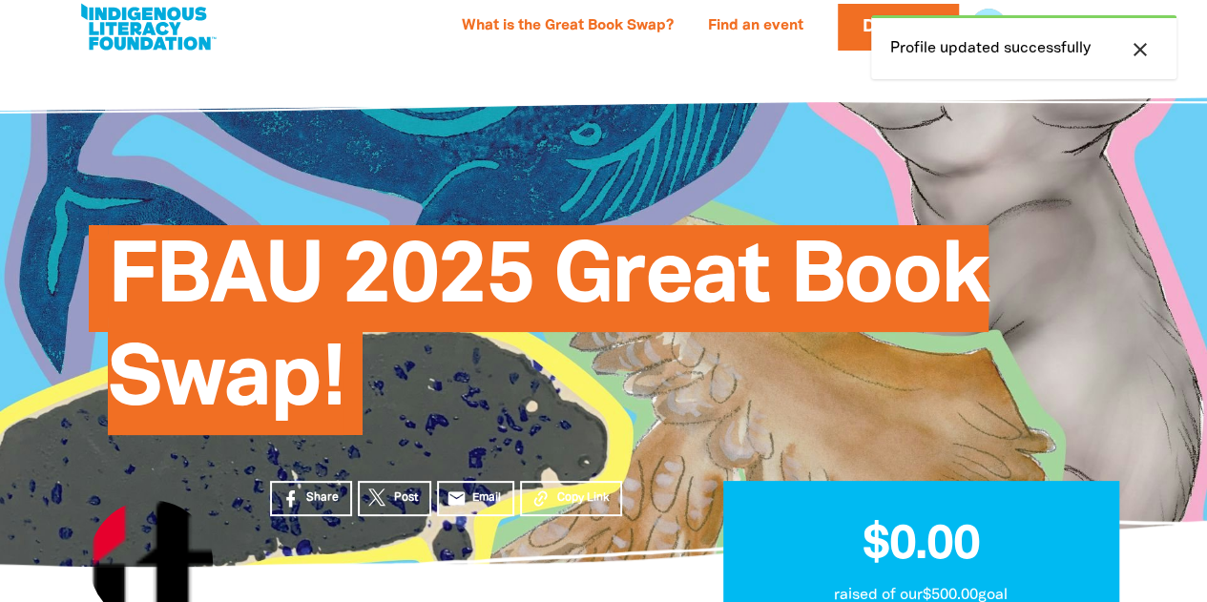
scroll to position [0, 0]
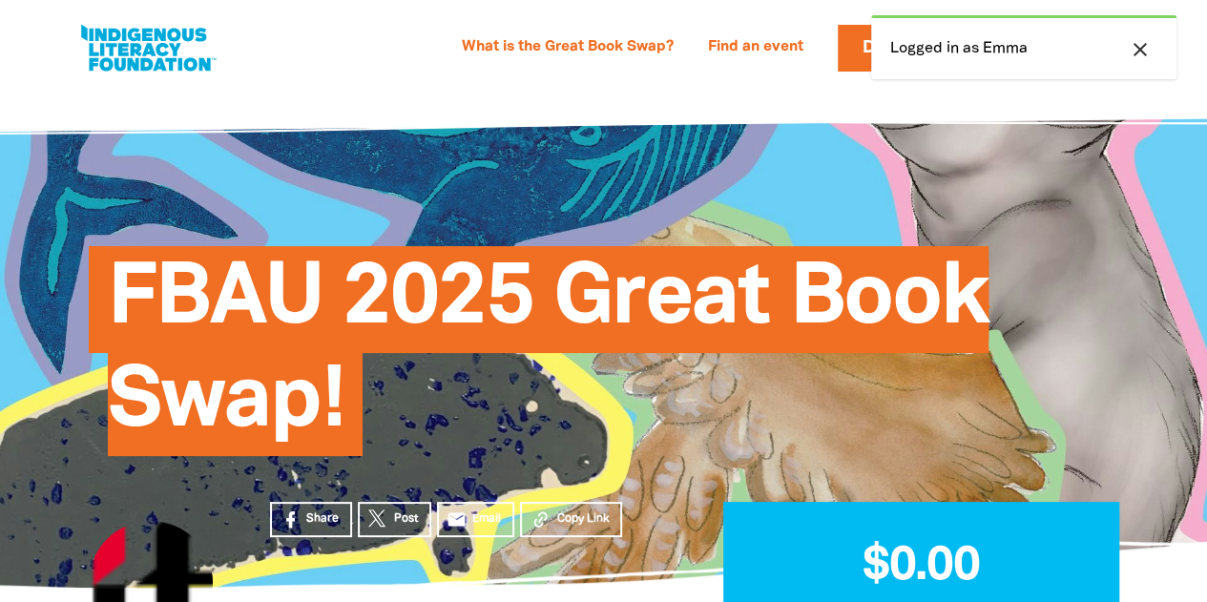
click at [1136, 41] on icon "close" at bounding box center [1140, 49] width 23 height 23
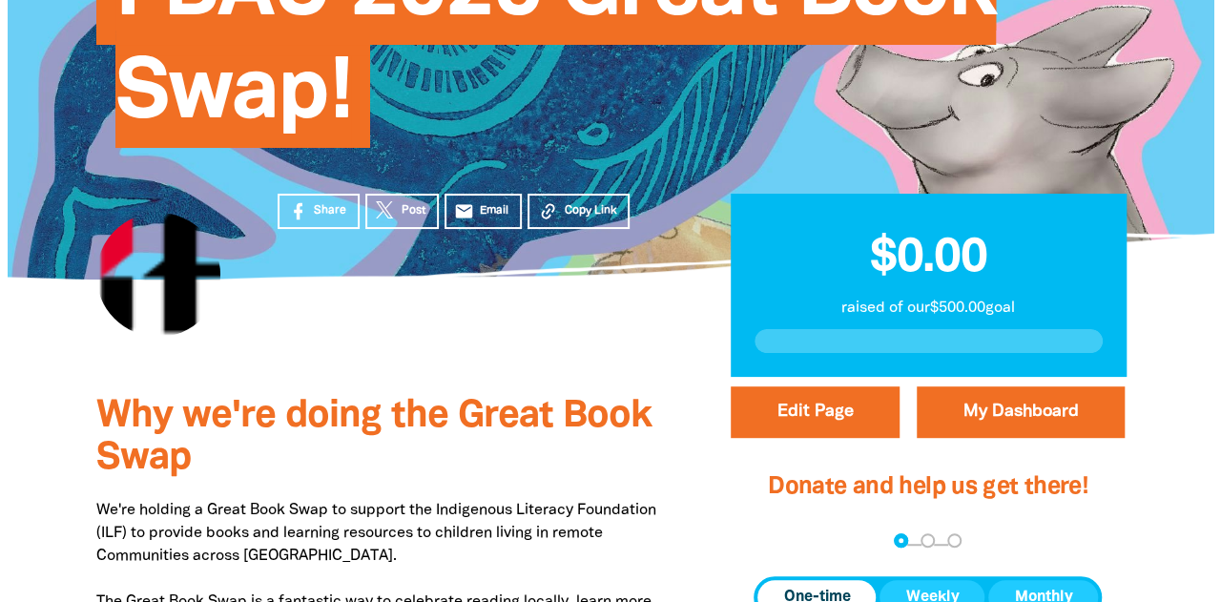
scroll to position [319, 0]
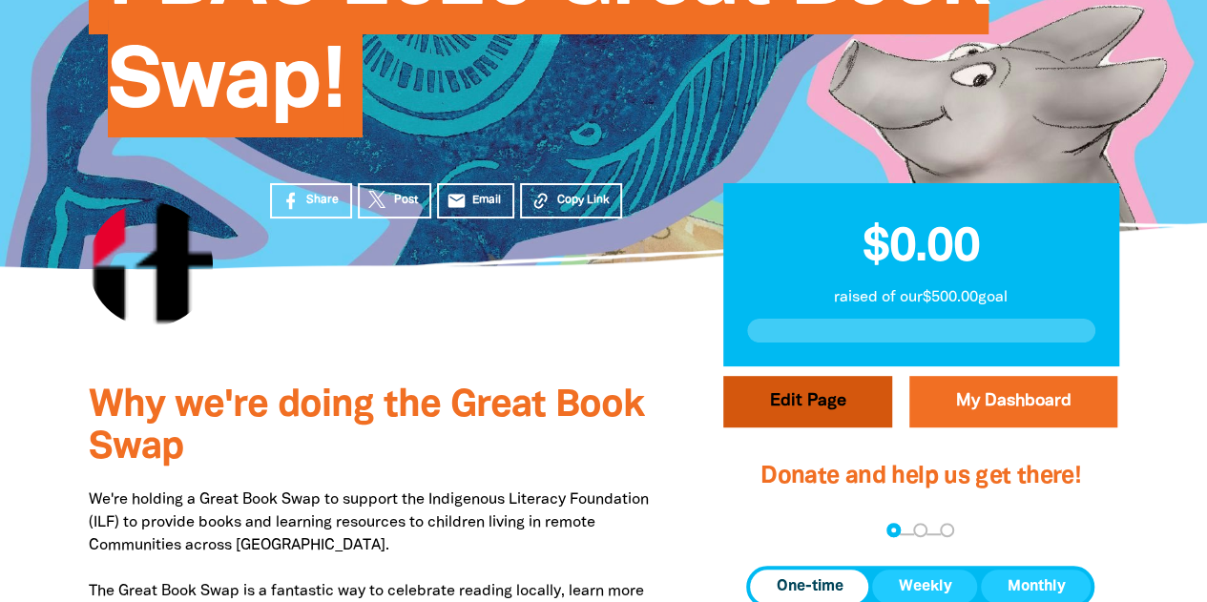
click at [830, 412] on button "Edit Page" at bounding box center [807, 402] width 169 height 52
select select "Yes"
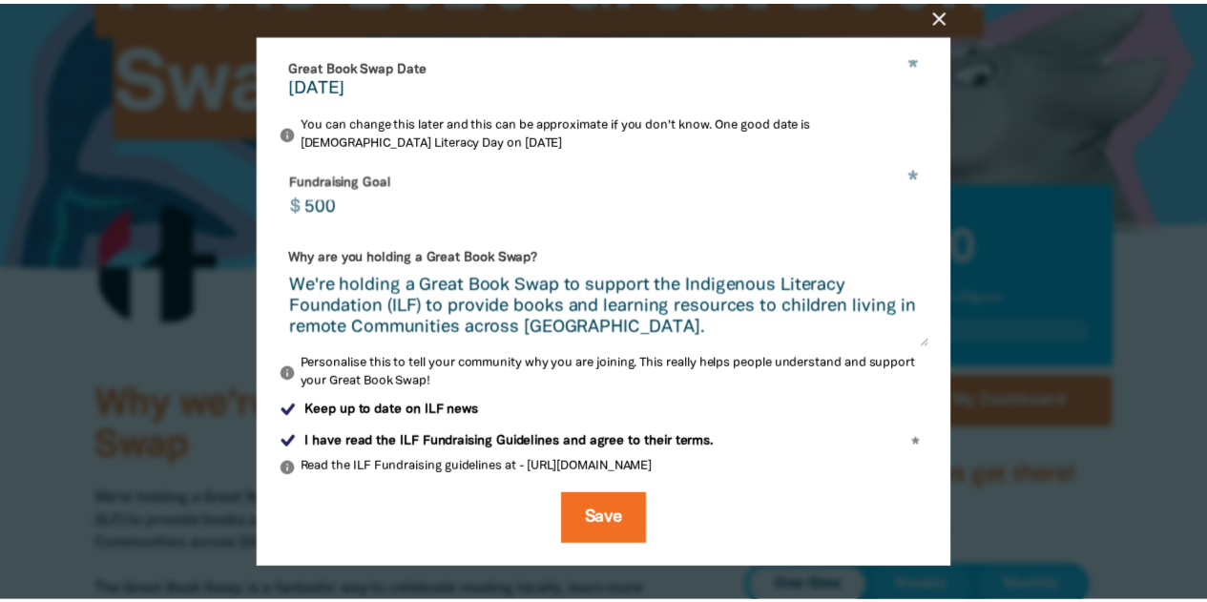
scroll to position [548, 0]
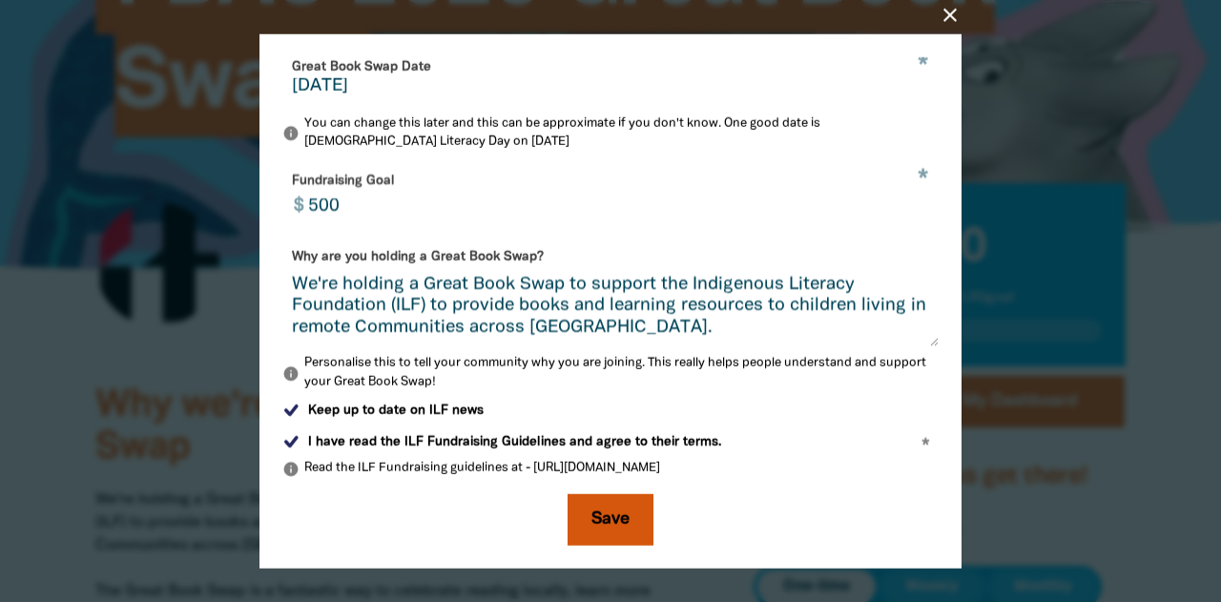
click at [609, 506] on button "Save" at bounding box center [611, 520] width 86 height 52
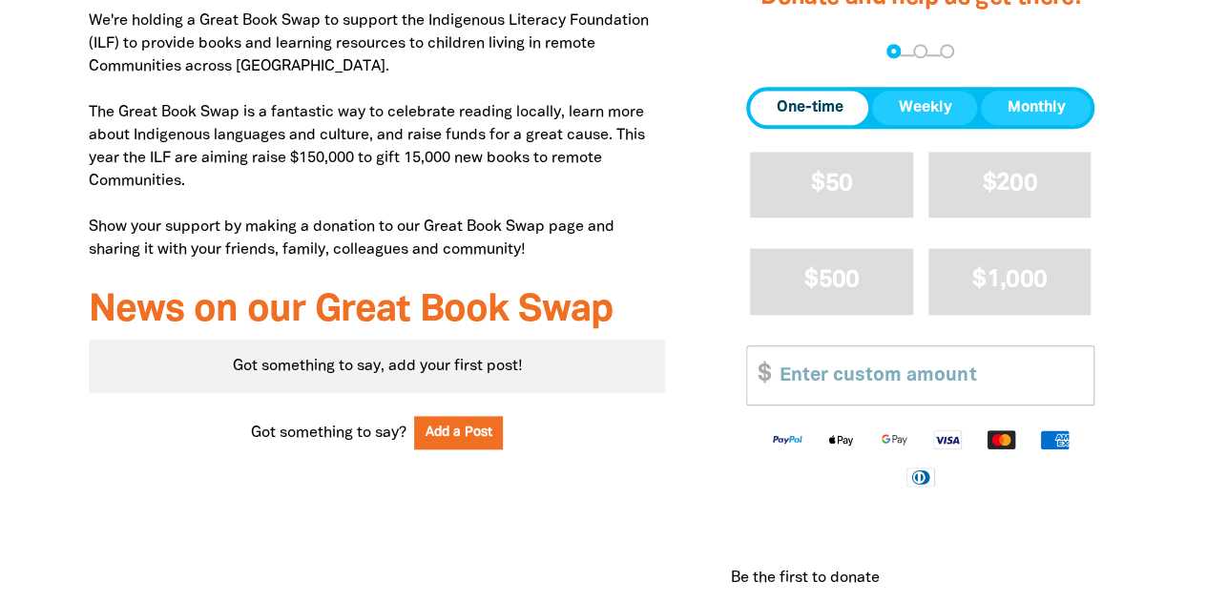
scroll to position [940, 0]
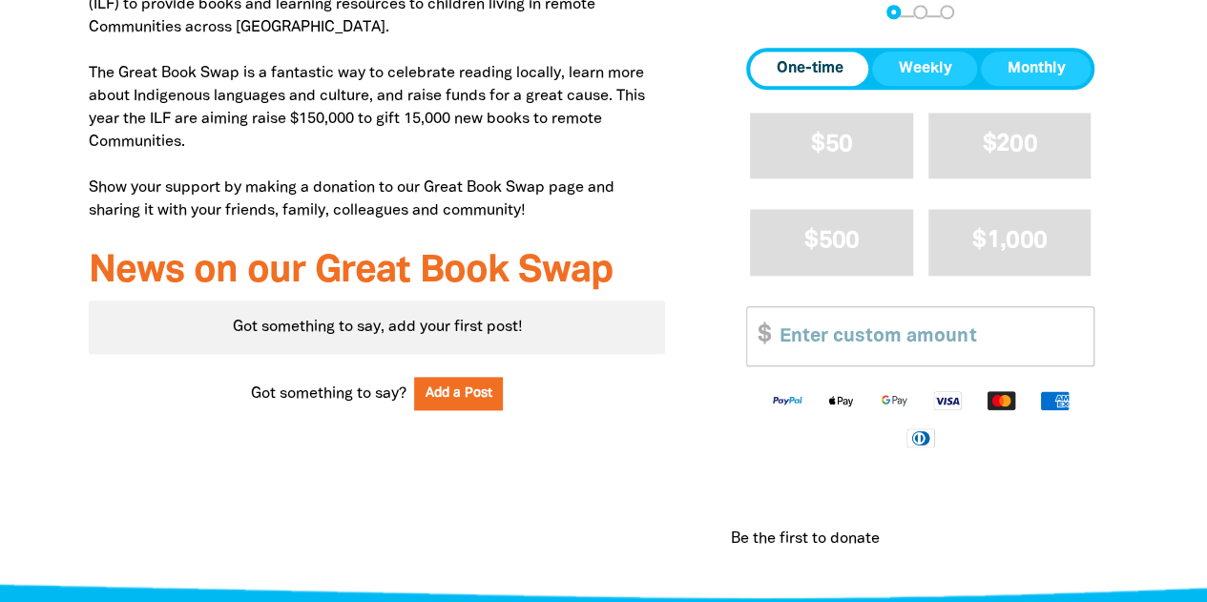
click at [1191, 271] on div at bounding box center [603, 219] width 1207 height 743
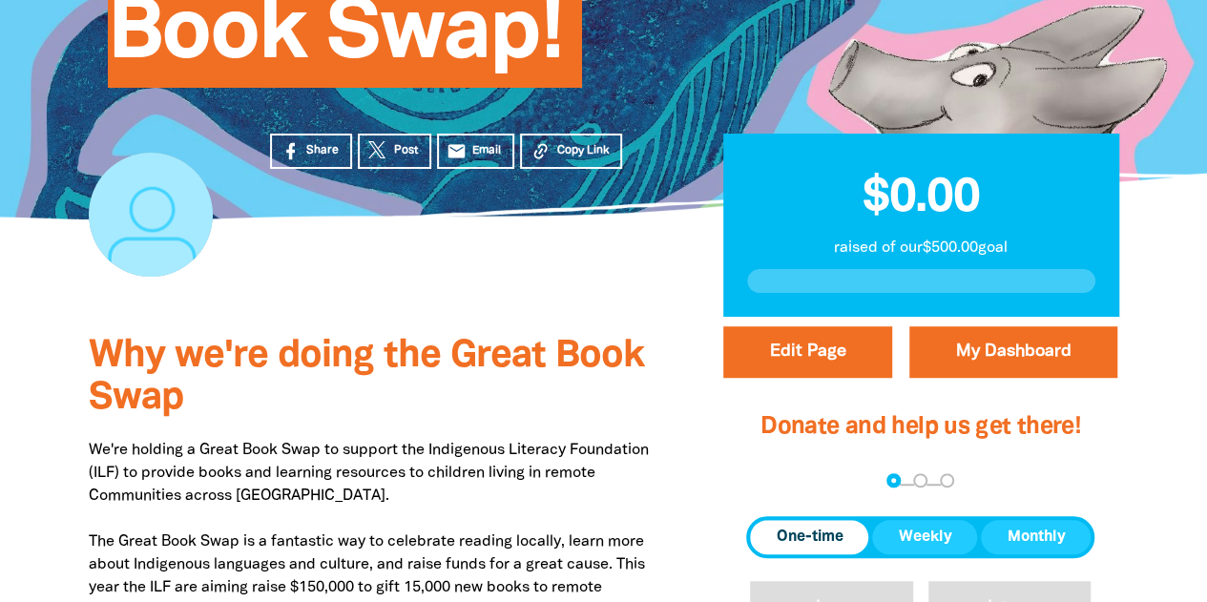
scroll to position [0, 0]
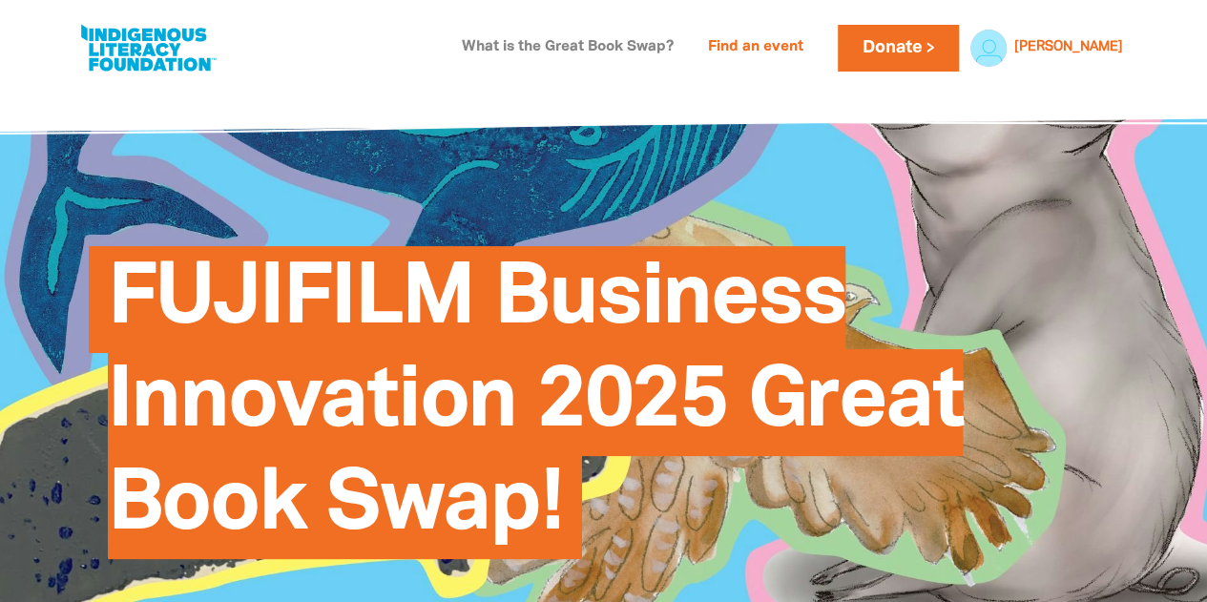
click at [664, 51] on link "What is the Great Book Swap?" at bounding box center [567, 47] width 235 height 31
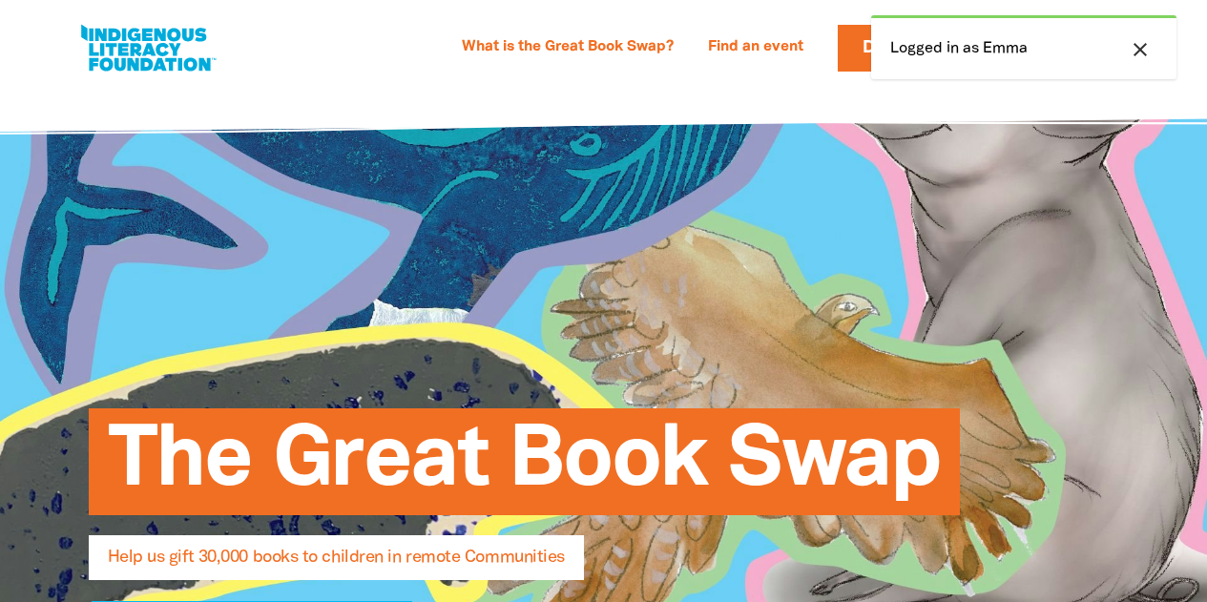
select select "AU"
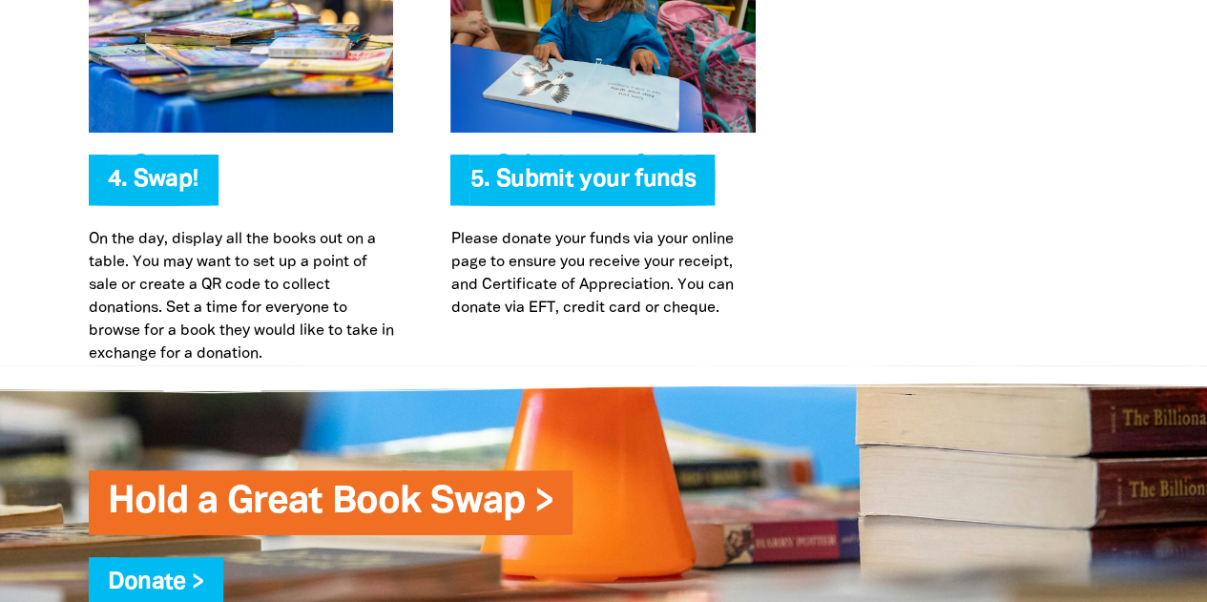
scroll to position [4513, 0]
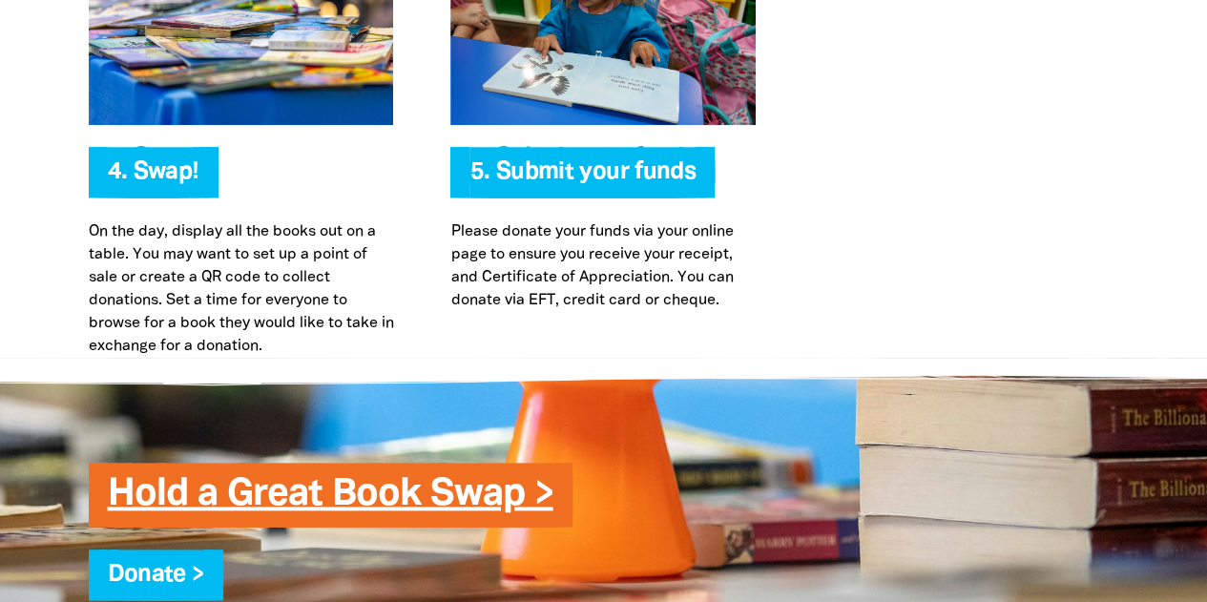
click at [389, 477] on link "Hold a Great Book Swap >" at bounding box center [331, 494] width 446 height 35
click at [415, 477] on link "Hold a Great Book Swap >" at bounding box center [331, 494] width 446 height 35
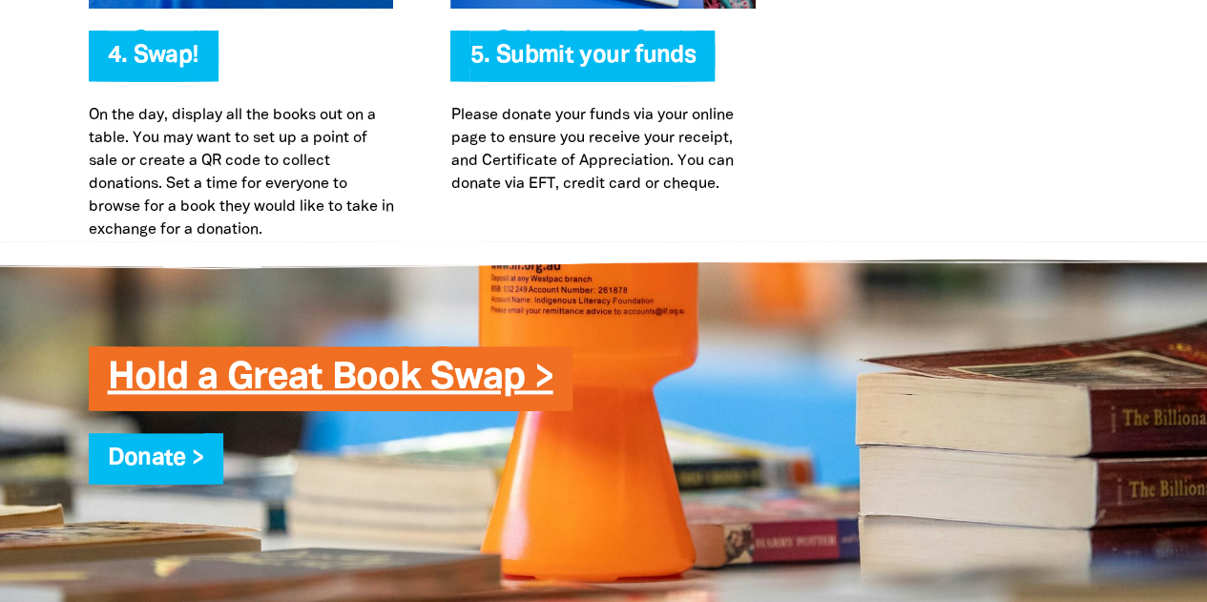
scroll to position [4573, 0]
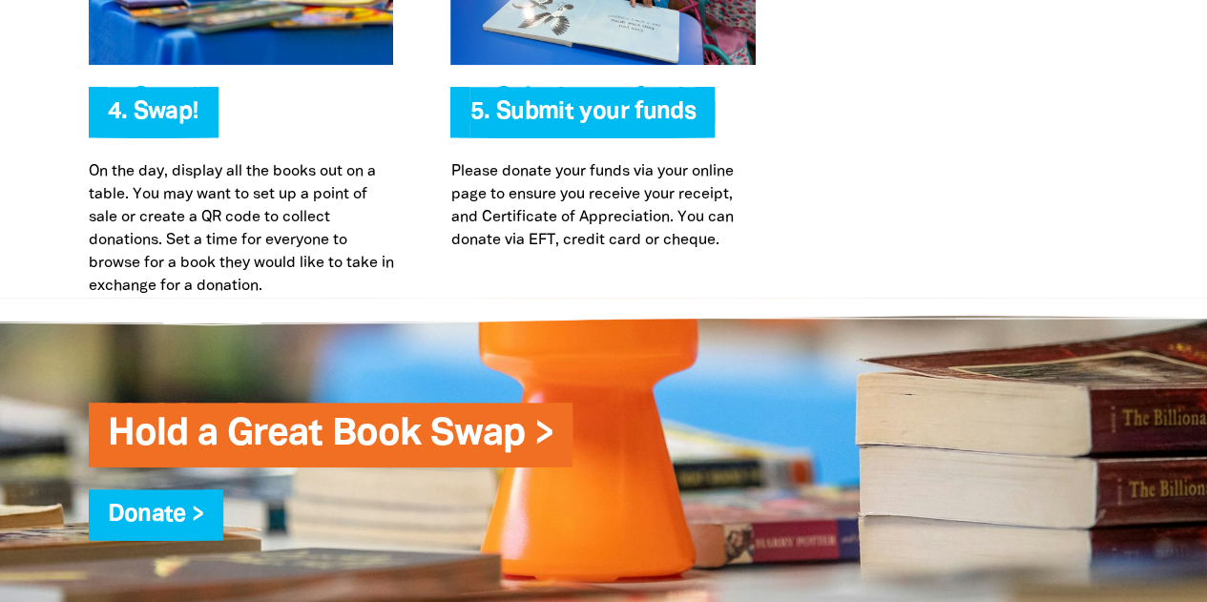
click at [796, 412] on h3 "Hold a Great Book Swap >" at bounding box center [623, 435] width 1031 height 46
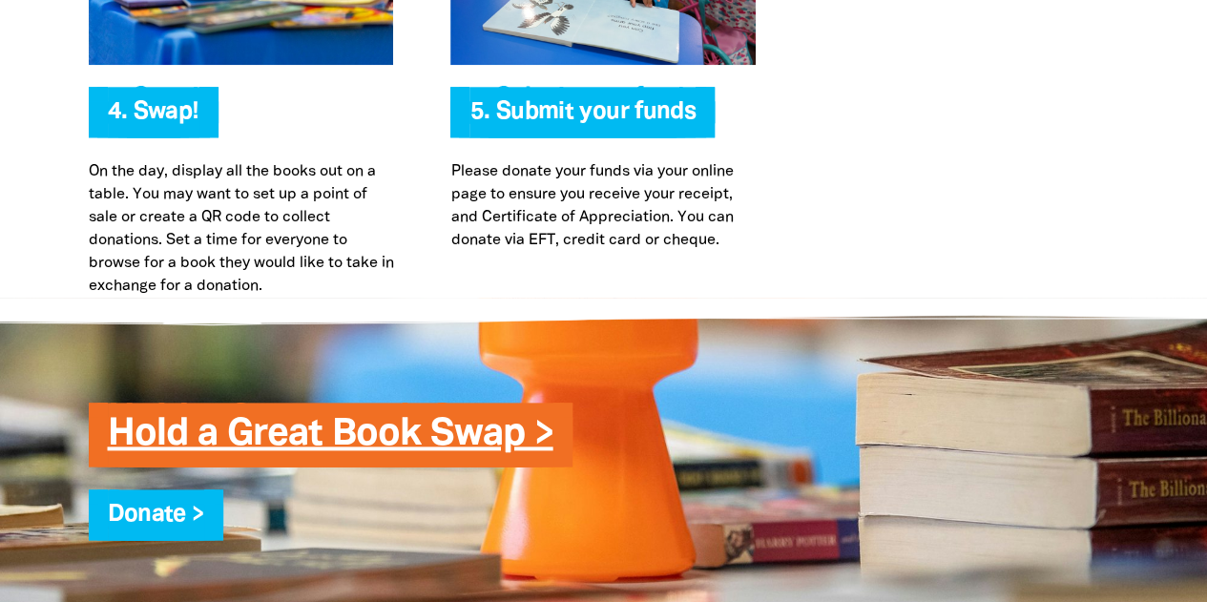
click at [453, 417] on link "Hold a Great Book Swap >" at bounding box center [331, 434] width 446 height 35
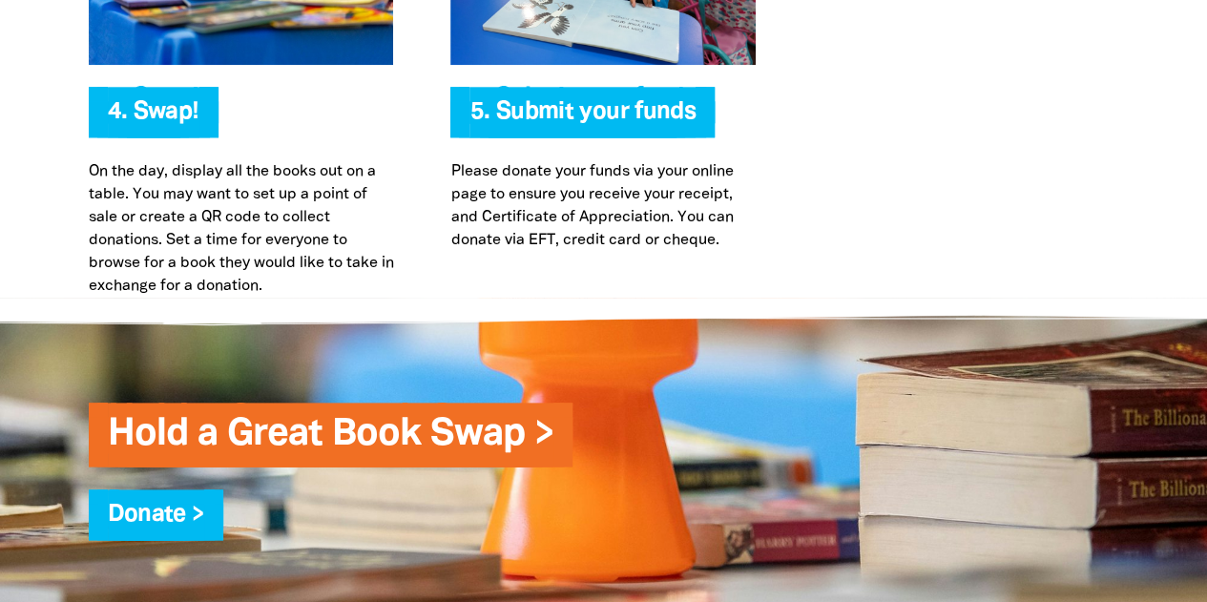
click at [1170, 136] on div "4. Swap! On the day, display all the books out on a table. You may want to set …" at bounding box center [603, 80] width 1145 height 436
